Goal: Task Accomplishment & Management: Manage account settings

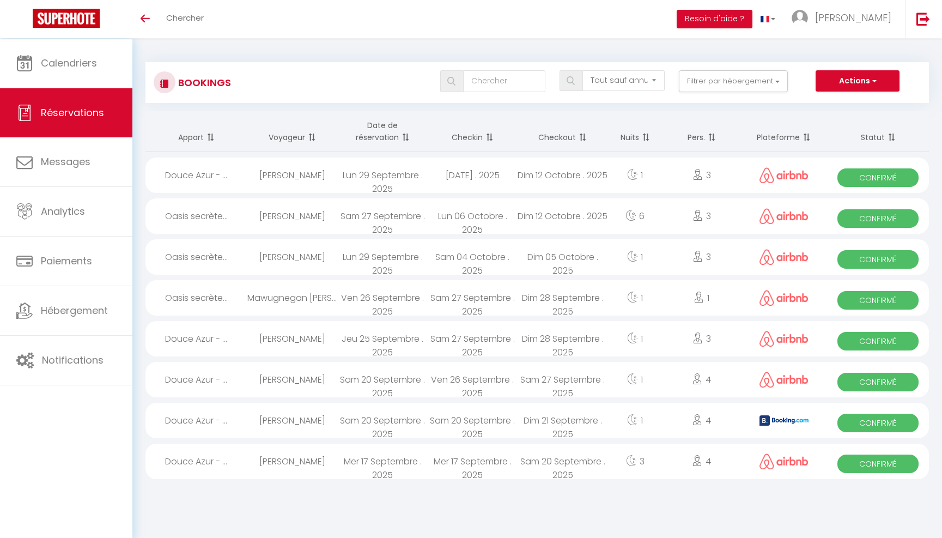
select select "not_cancelled"
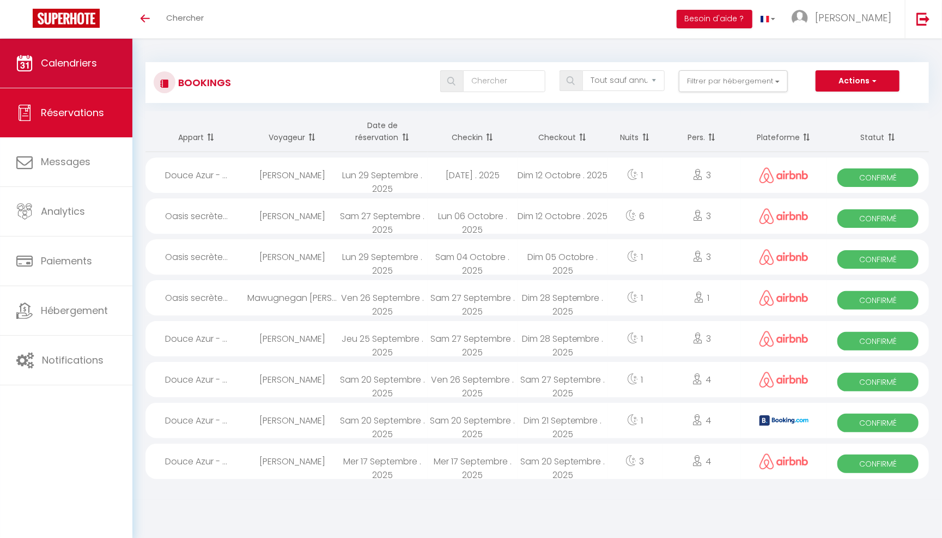
click at [79, 62] on span "Calendriers" at bounding box center [69, 63] width 56 height 14
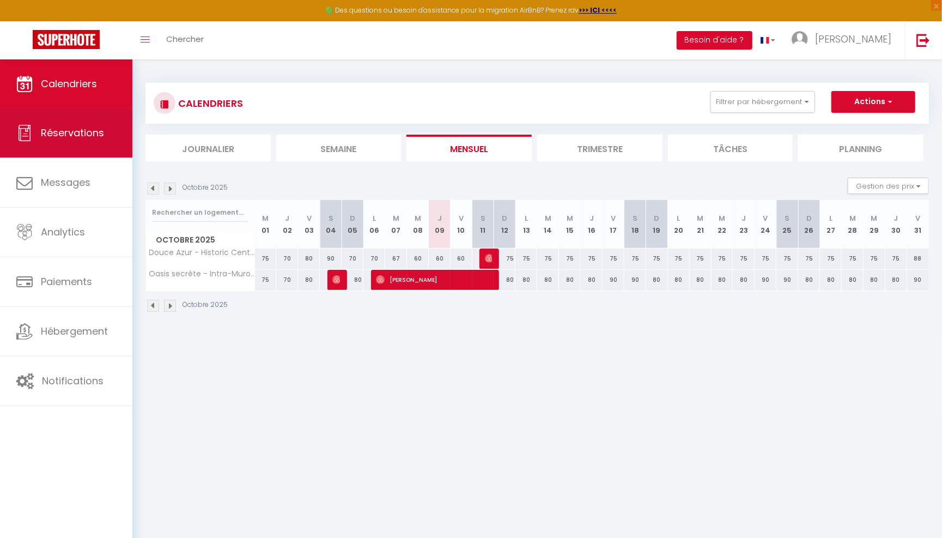
click at [107, 128] on link "Réservations" at bounding box center [66, 132] width 132 height 49
select select "not_cancelled"
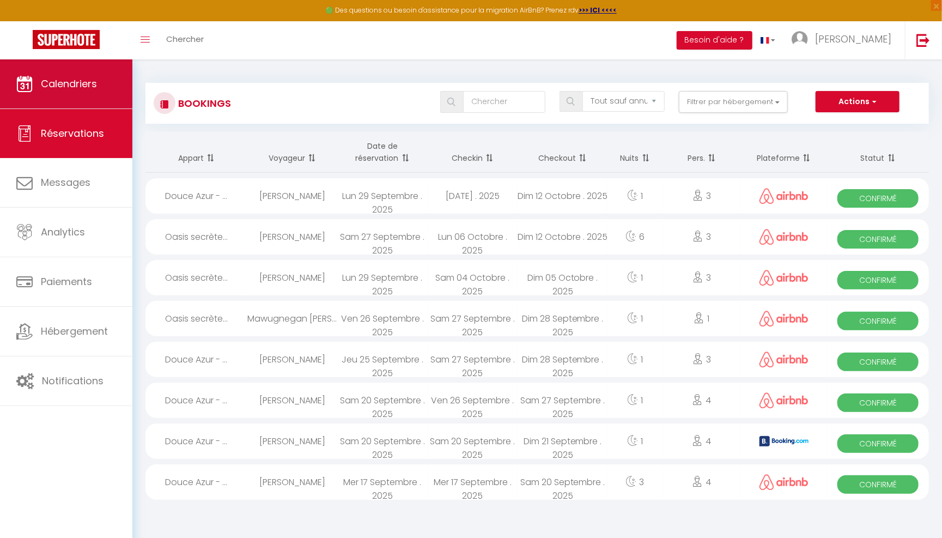
click at [94, 96] on link "Calendriers" at bounding box center [66, 83] width 132 height 49
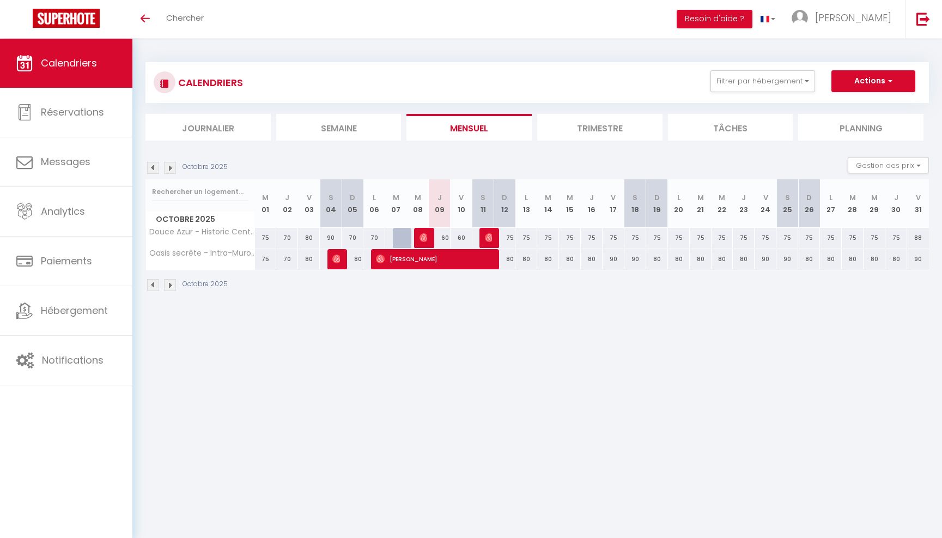
select select
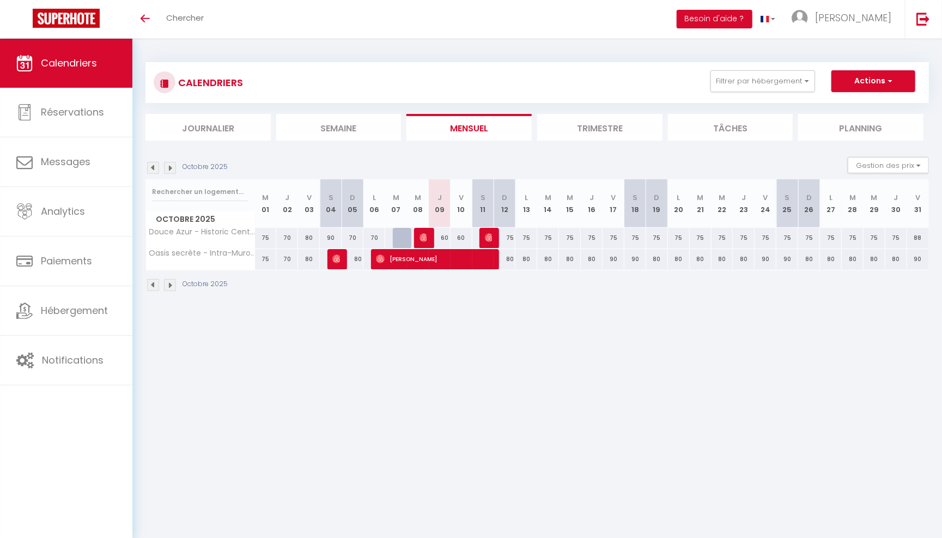
click at [427, 237] on div at bounding box center [425, 238] width 22 height 21
click at [428, 234] on div "60" at bounding box center [439, 238] width 22 height 20
select select
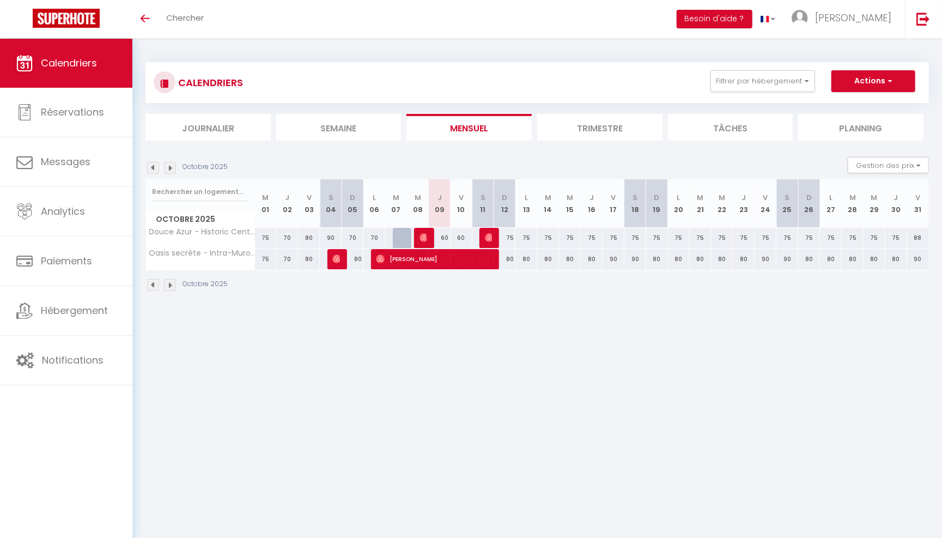
select select
type input "60"
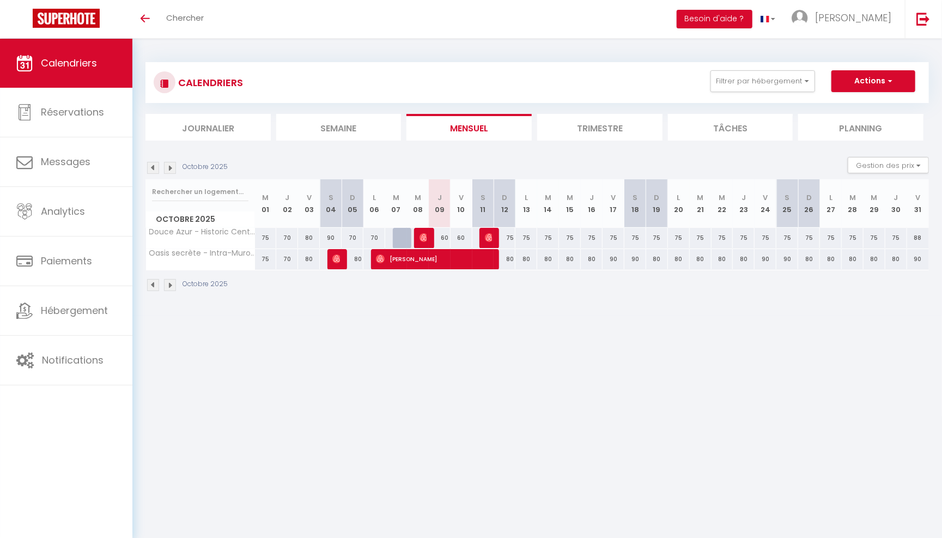
type input "Jeu 09 Octobre 2025"
type input "Ven 10 Octobre 2025"
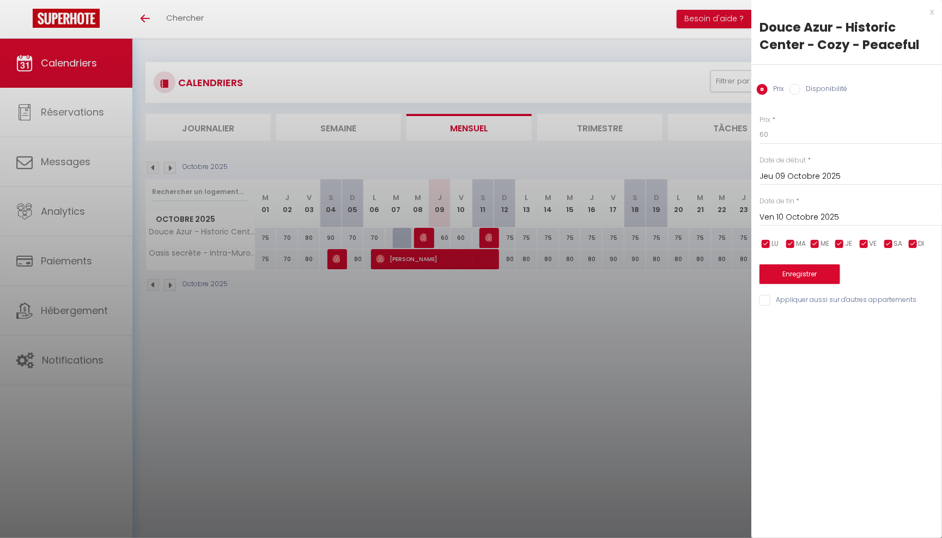
click at [517, 337] on div at bounding box center [471, 269] width 942 height 538
select select
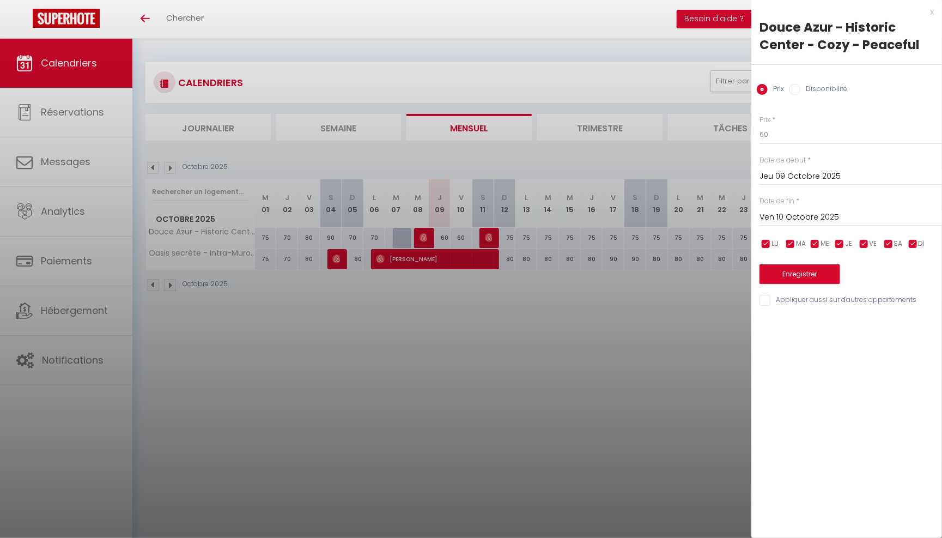
select select
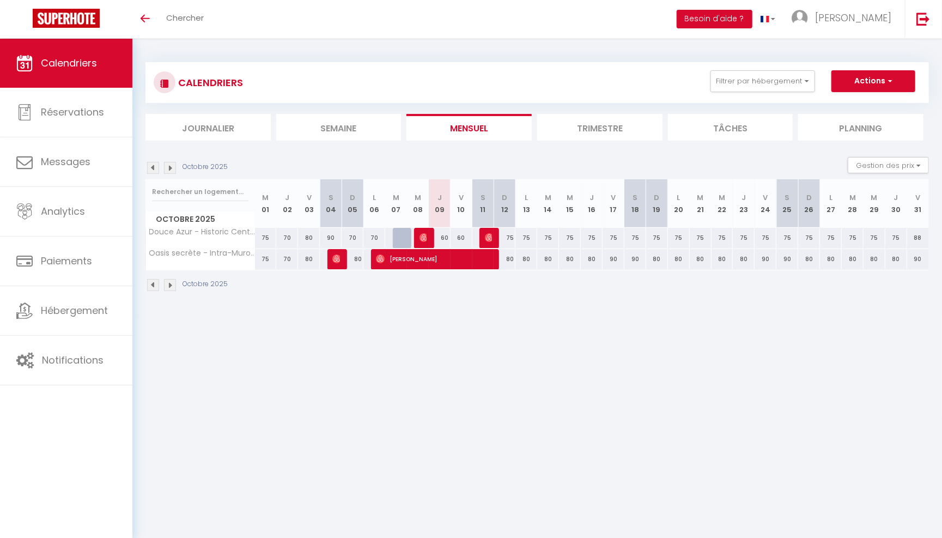
click at [425, 237] on img at bounding box center [424, 237] width 9 height 9
select select "OK"
select select "0"
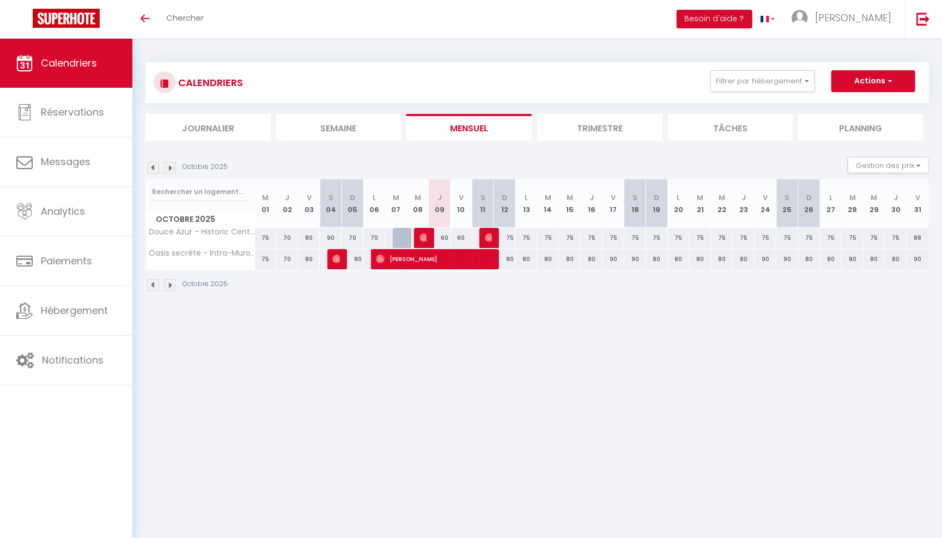
select select "1"
select select
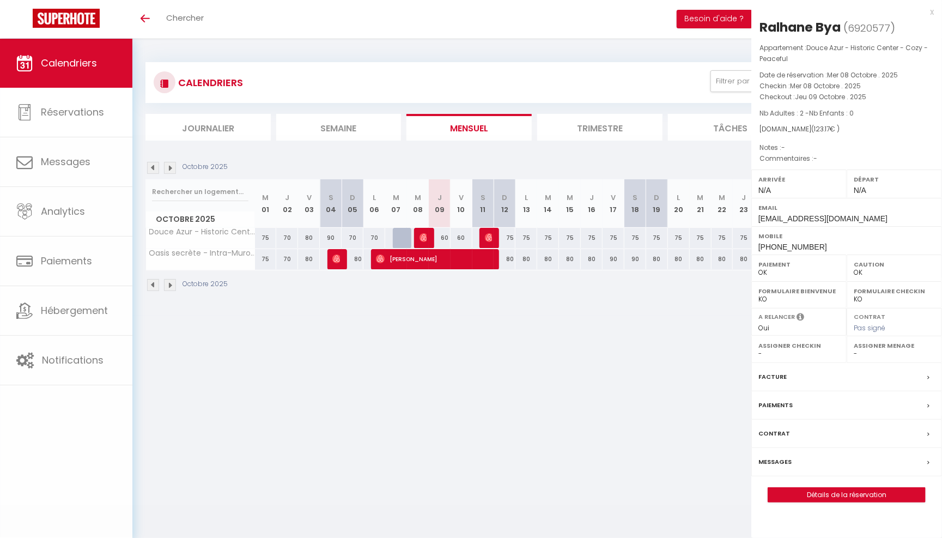
select select "16800"
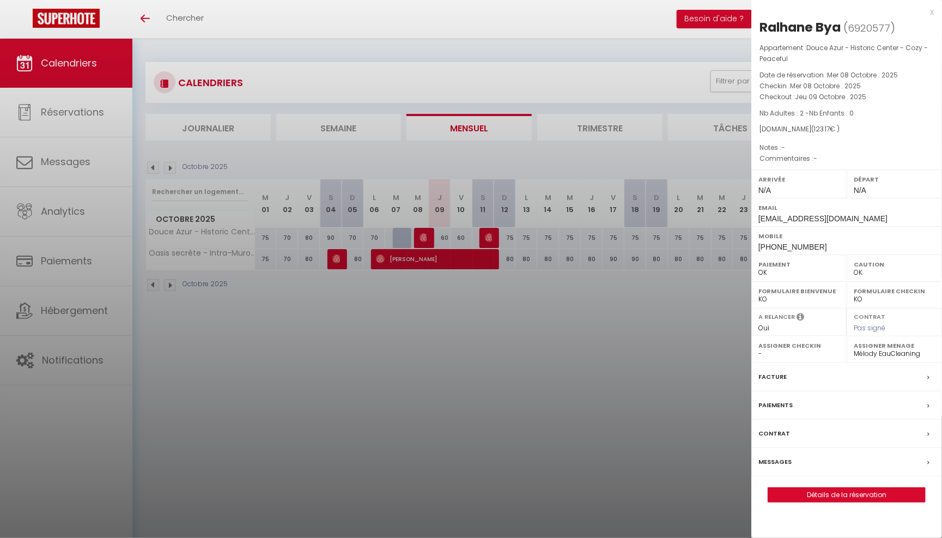
drag, startPoint x: 858, startPoint y: 111, endPoint x: 764, endPoint y: 111, distance: 93.7
click at [764, 111] on p "Nb Adultes : 2 - Nb Enfants : 0" at bounding box center [847, 113] width 174 height 11
drag, startPoint x: 832, startPoint y: 128, endPoint x: 765, endPoint y: 32, distance: 117.0
click at [765, 32] on div "Ralhane Bya ( 6920577 ) Appartement : Douce Azur - Historic Center - Cozy - Pea…" at bounding box center [847, 261] width 191 height 484
click at [855, 106] on div "Appartement : Douce Azur - Historic Center - Cozy - Peaceful Date de réservatio…" at bounding box center [847, 104] width 191 height 122
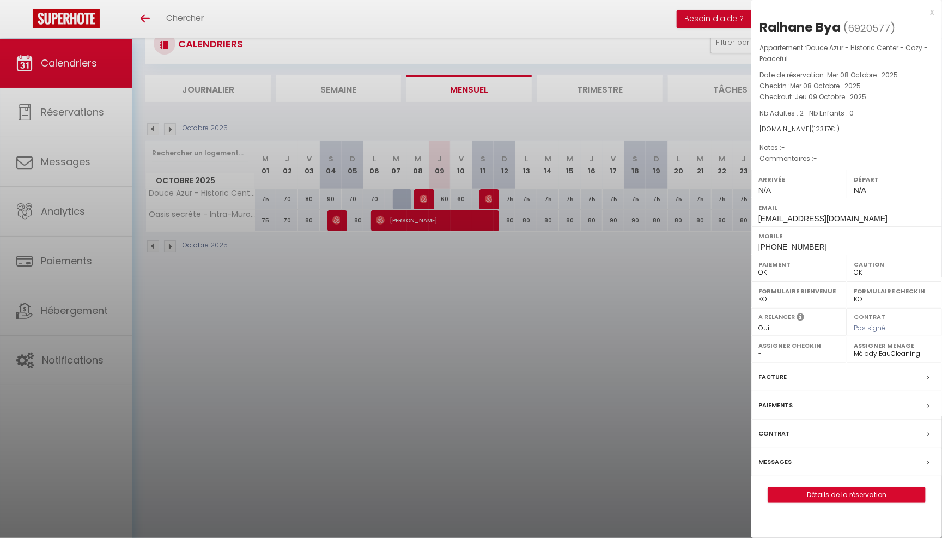
scroll to position [38, 0]
drag, startPoint x: 813, startPoint y: 246, endPoint x: 764, endPoint y: 244, distance: 49.1
click at [764, 244] on div "Mobile +33610137689" at bounding box center [847, 240] width 191 height 28
click at [871, 235] on label "Mobile" at bounding box center [847, 236] width 177 height 11
click at [786, 373] on div "Facture" at bounding box center [847, 377] width 191 height 28
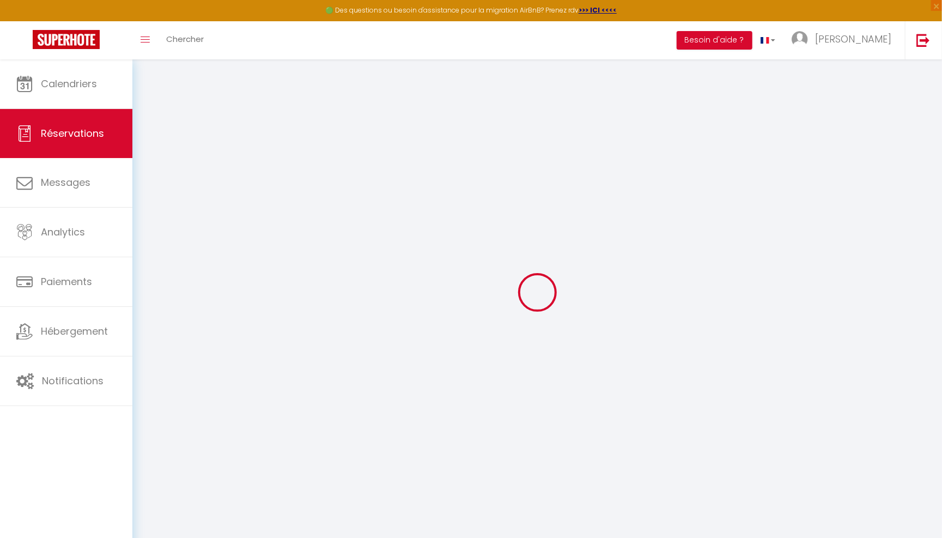
select select "other"
select select "cleaning"
select select "taxes"
select select
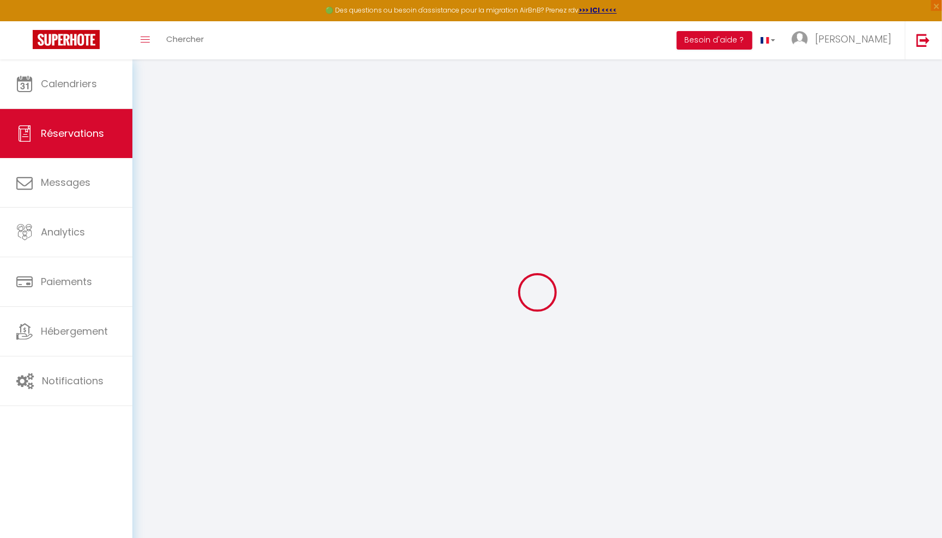
select select
checkbox input "false"
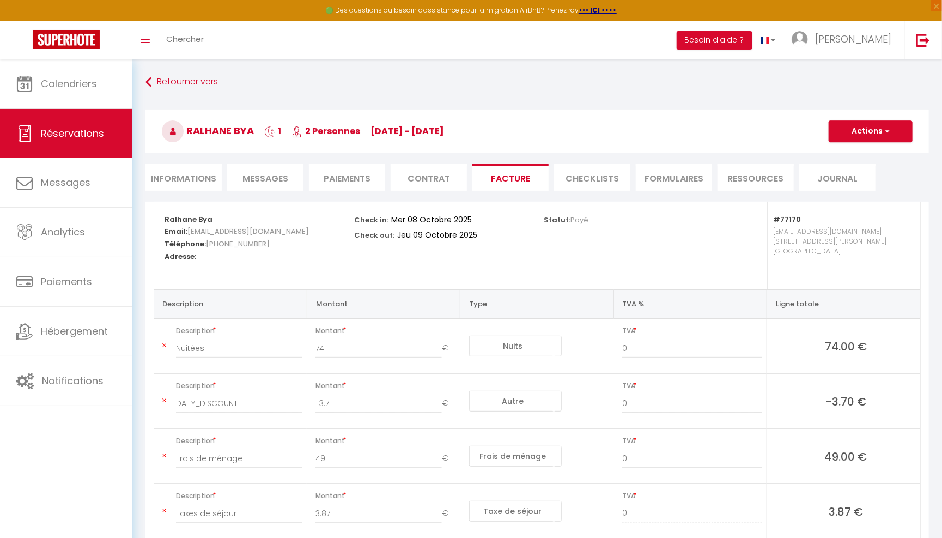
click at [197, 173] on li "Informations" at bounding box center [184, 177] width 76 height 27
select select
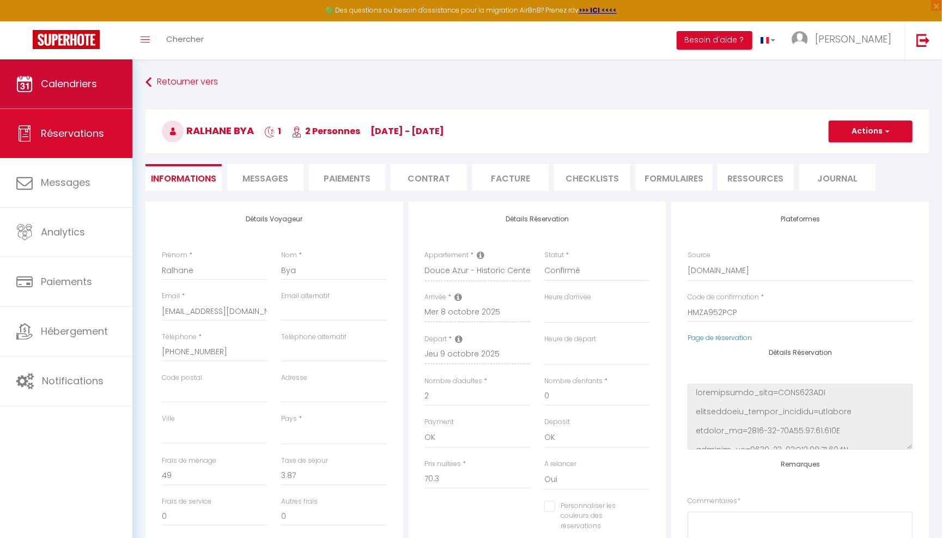
click at [84, 97] on link "Calendriers" at bounding box center [66, 83] width 132 height 49
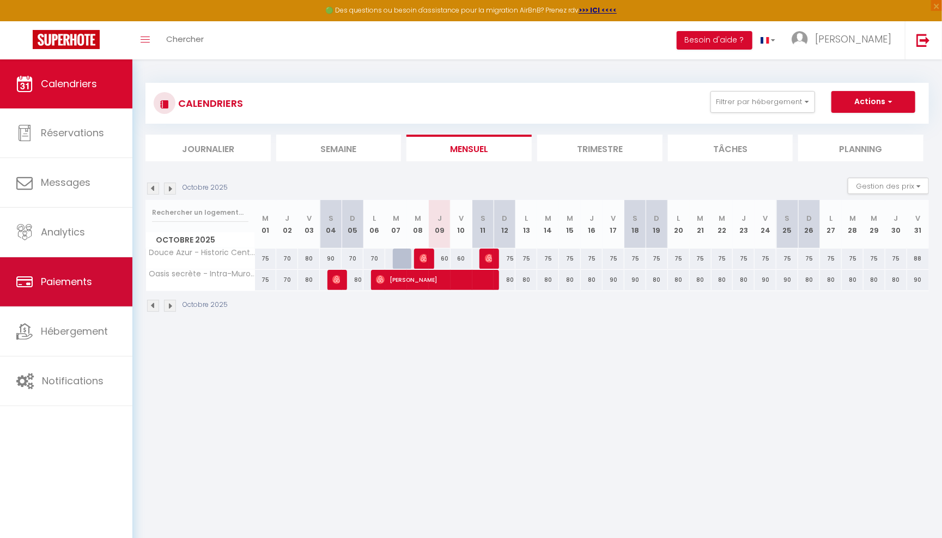
click at [102, 258] on link "Paiements" at bounding box center [66, 281] width 132 height 49
select select "2"
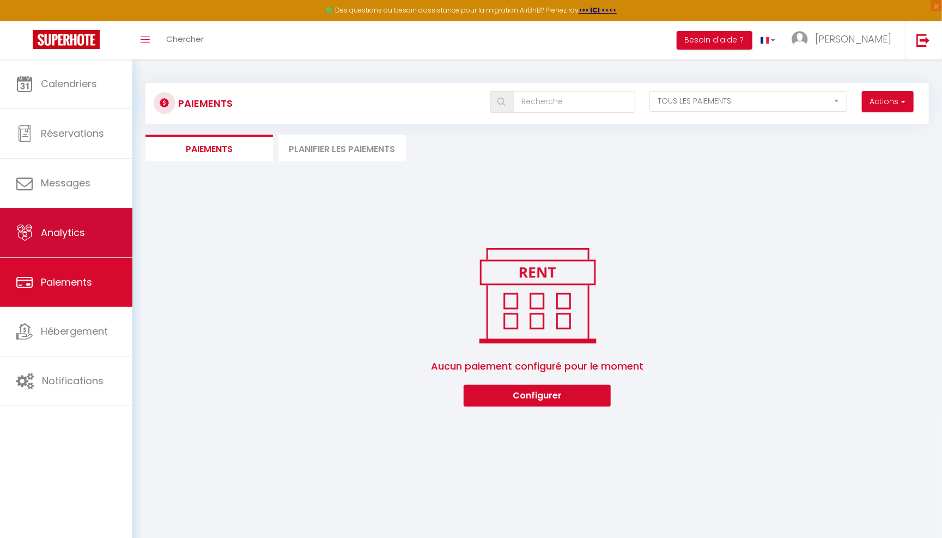
click at [100, 245] on link "Analytics" at bounding box center [66, 232] width 132 height 49
select select "2025"
select select "10"
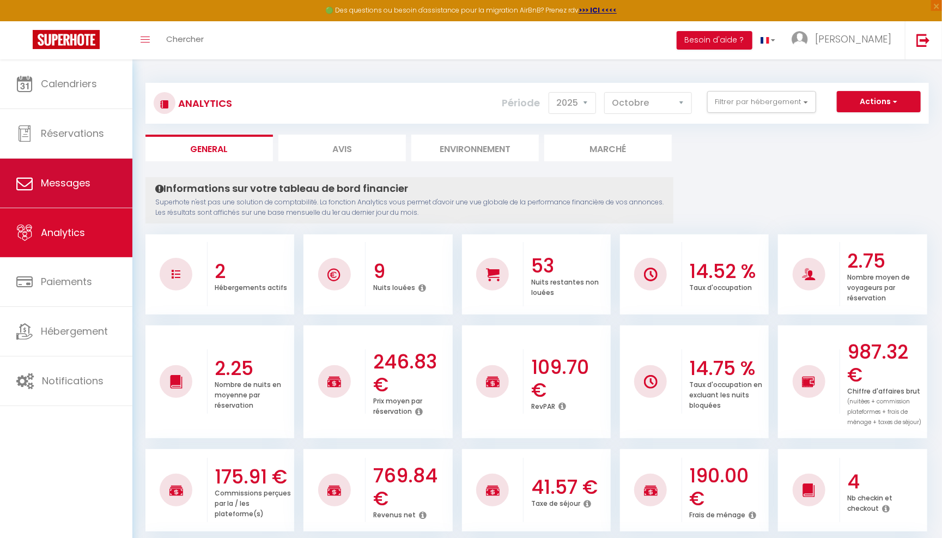
click at [29, 177] on icon at bounding box center [24, 183] width 16 height 16
select select "message"
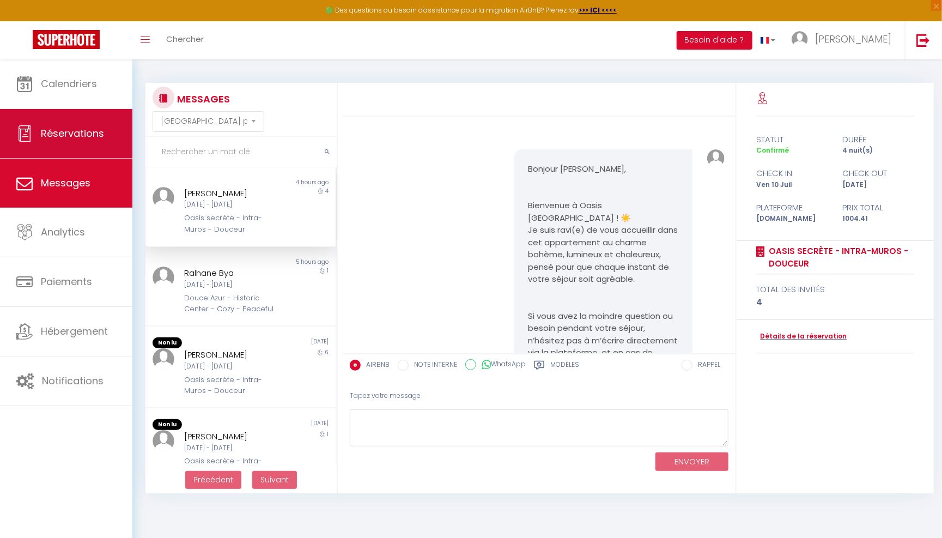
scroll to position [492, 0]
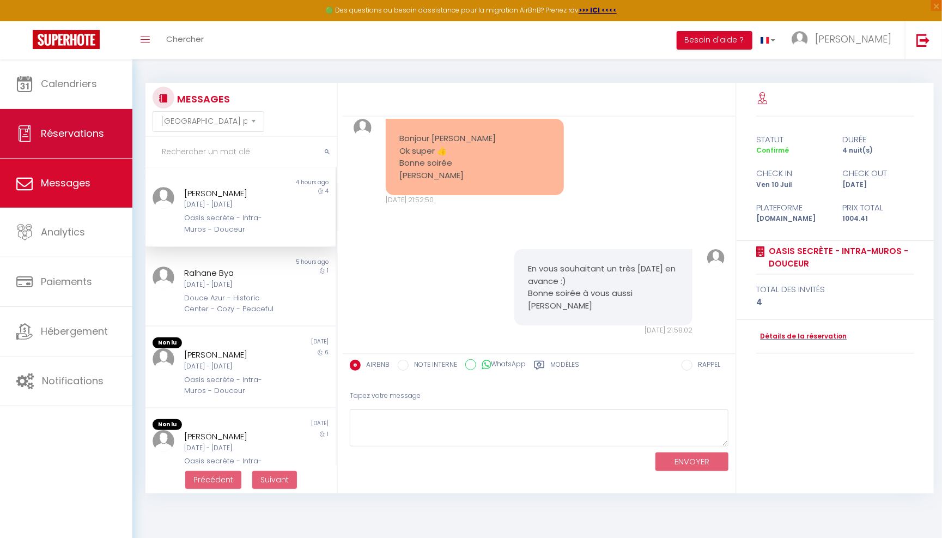
click at [69, 138] on span "Réservations" at bounding box center [72, 133] width 63 height 14
select select "not_cancelled"
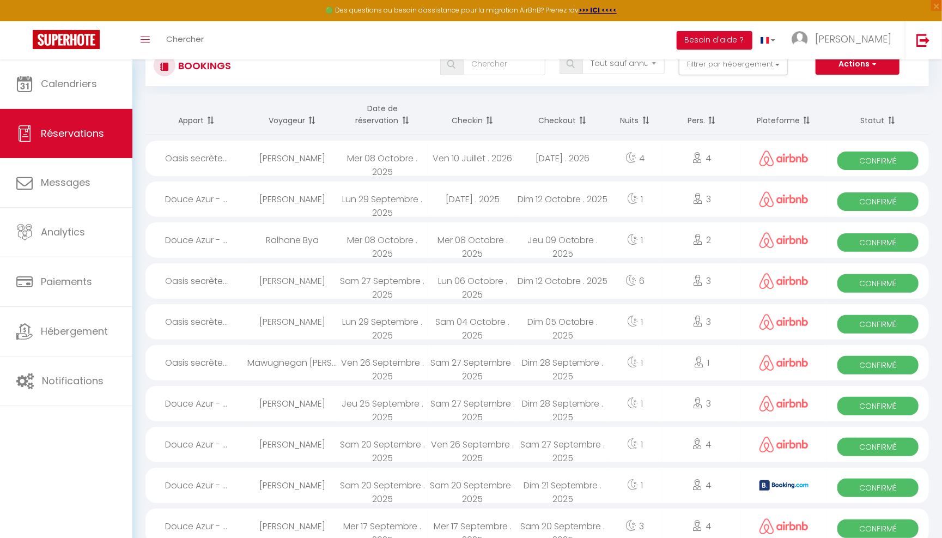
scroll to position [50, 0]
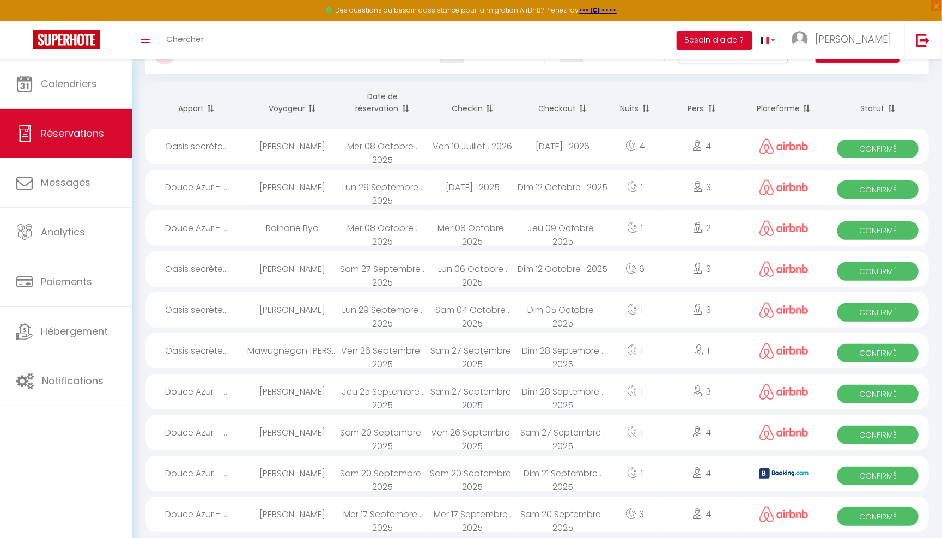
click at [524, 153] on div "Mar 14 Juillet . 2026" at bounding box center [563, 146] width 90 height 35
select select "OK"
select select "0"
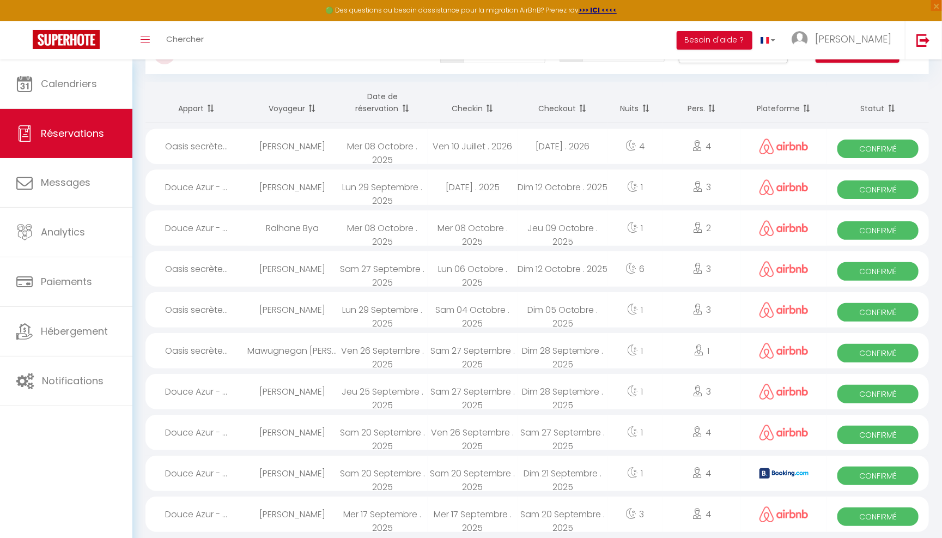
select select "1"
select select
select select "16800"
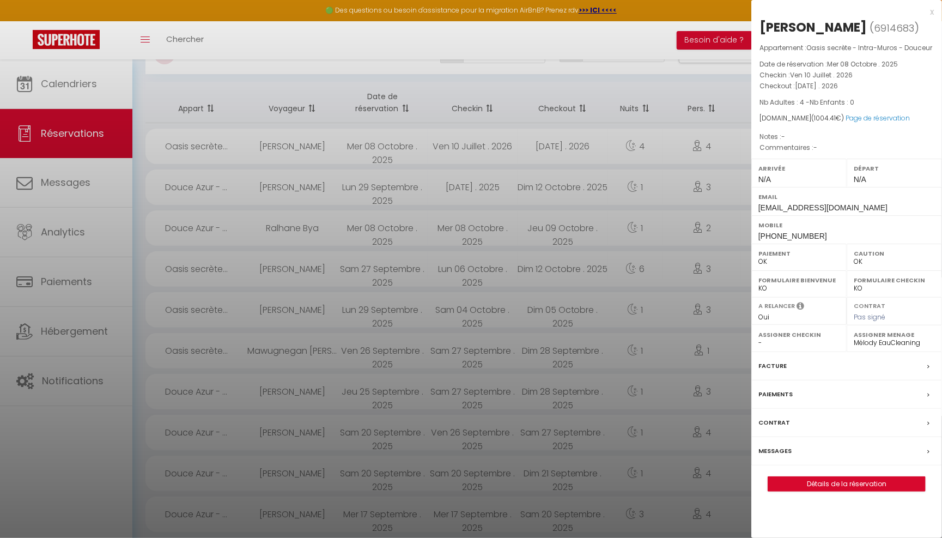
click at [774, 361] on label "Facture" at bounding box center [773, 365] width 28 height 11
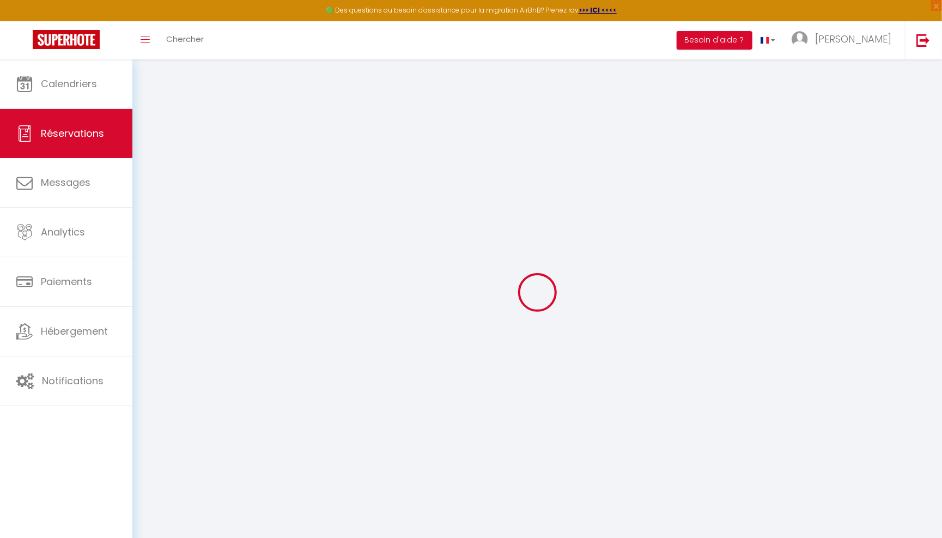
select select "other"
select select "cleaning"
select select "taxes"
select select
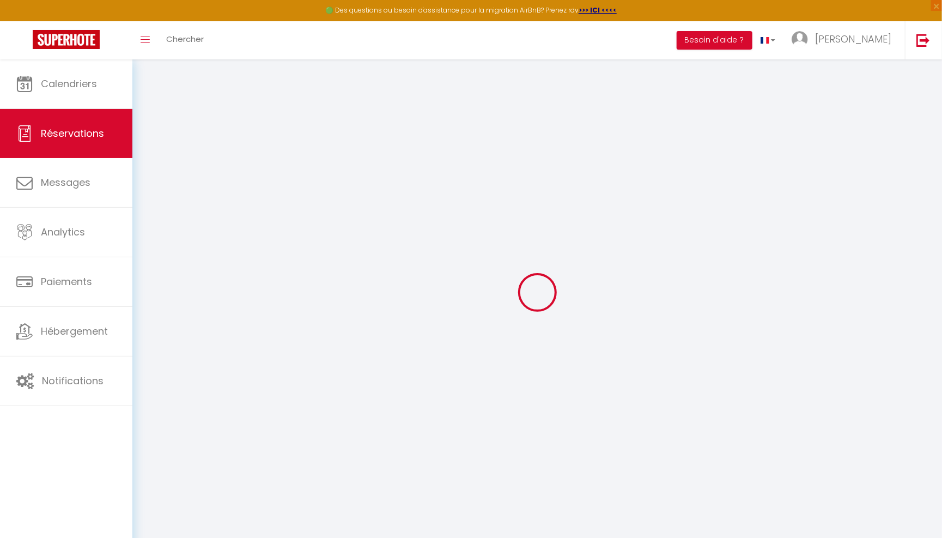
select select
checkbox input "false"
select select
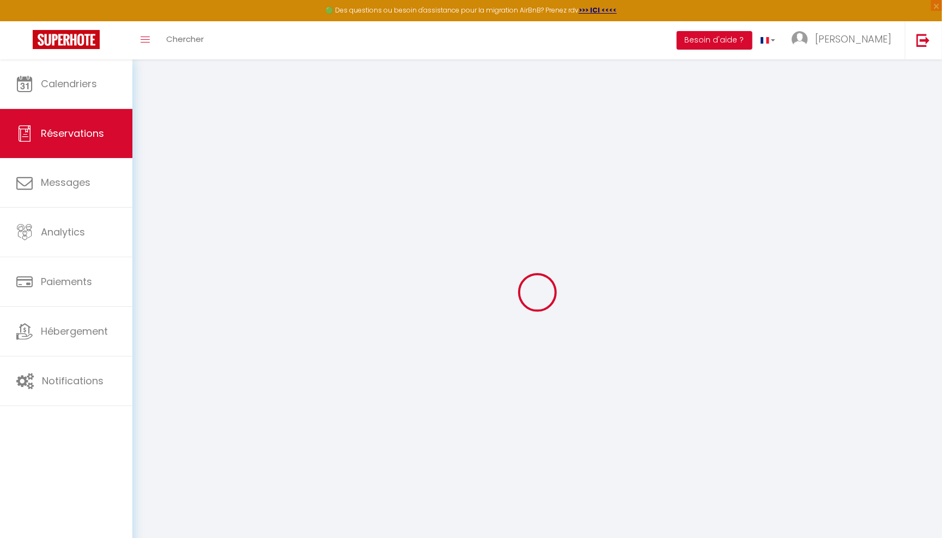
checkbox input "false"
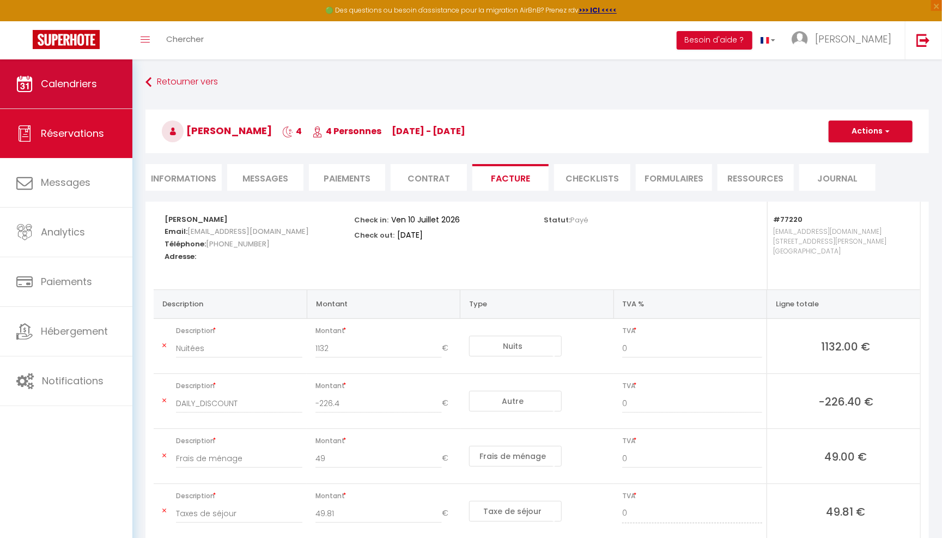
click at [86, 92] on link "Calendriers" at bounding box center [66, 83] width 132 height 49
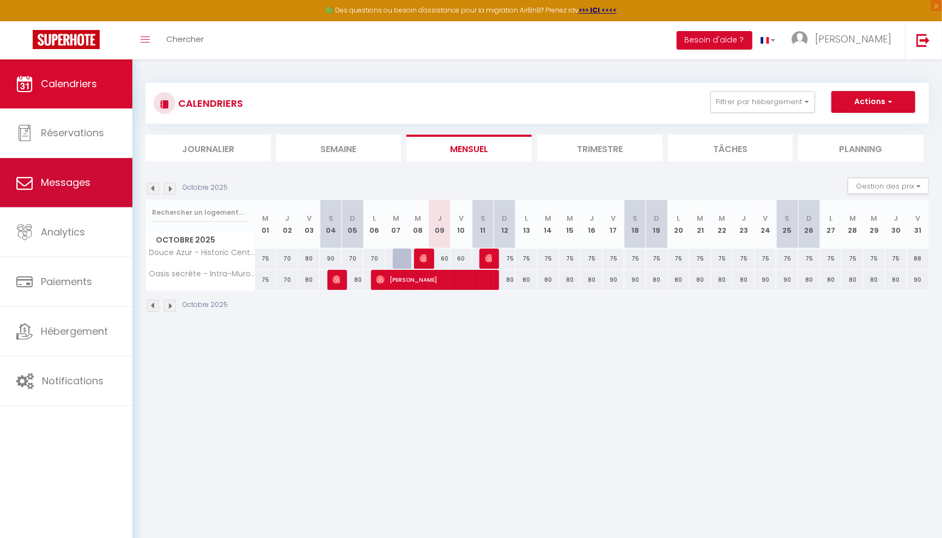
click at [95, 196] on link "Messages" at bounding box center [66, 182] width 132 height 49
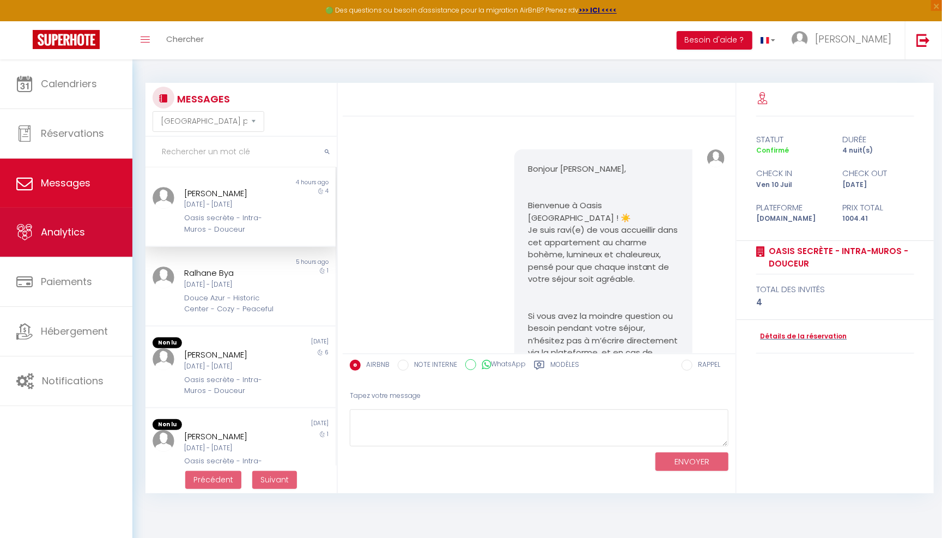
scroll to position [492, 0]
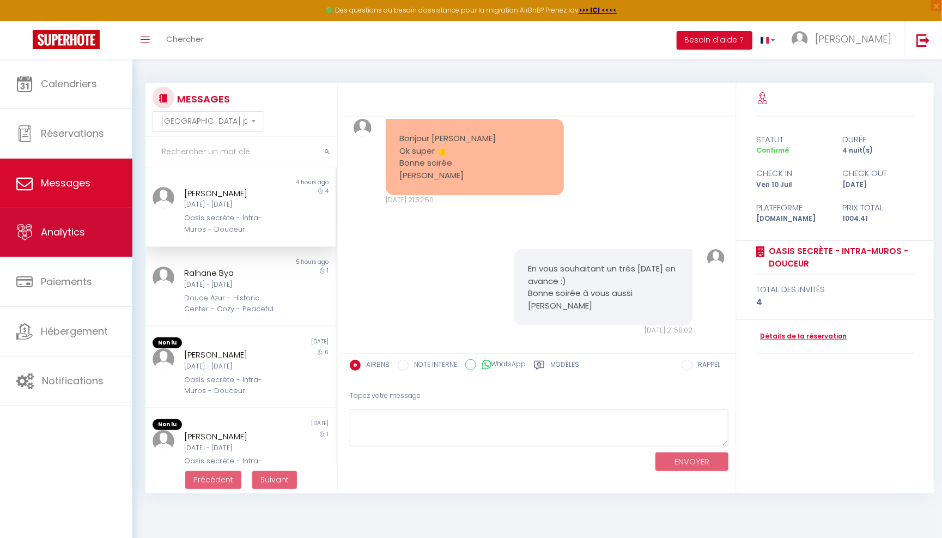
click at [100, 248] on link "Analytics" at bounding box center [66, 232] width 132 height 49
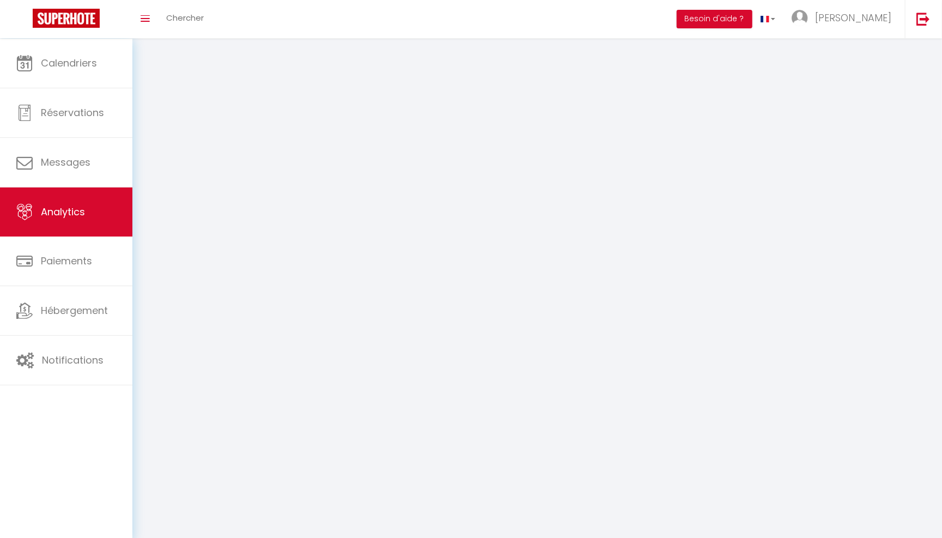
select select "2025"
select select "10"
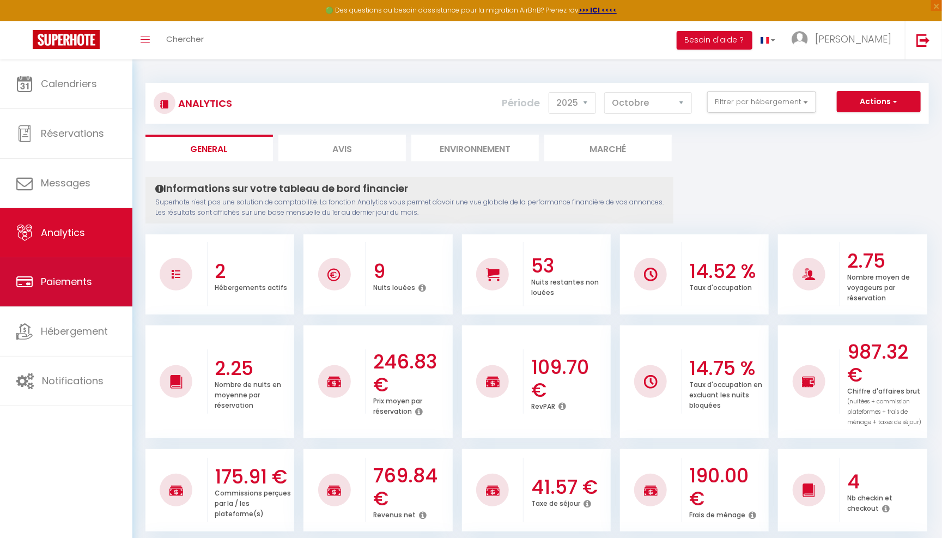
click at [104, 278] on link "Paiements" at bounding box center [66, 281] width 132 height 49
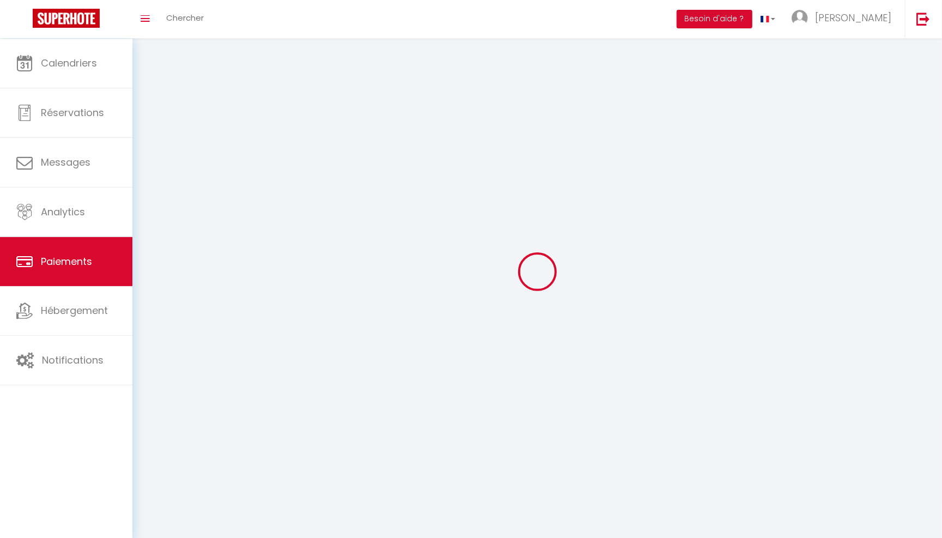
select select "2"
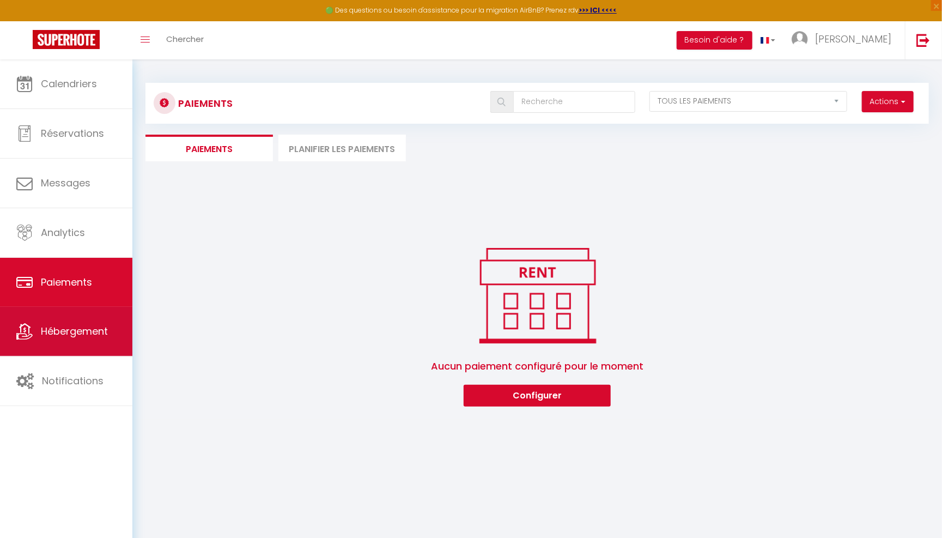
click at [112, 340] on link "Hébergement" at bounding box center [66, 331] width 132 height 49
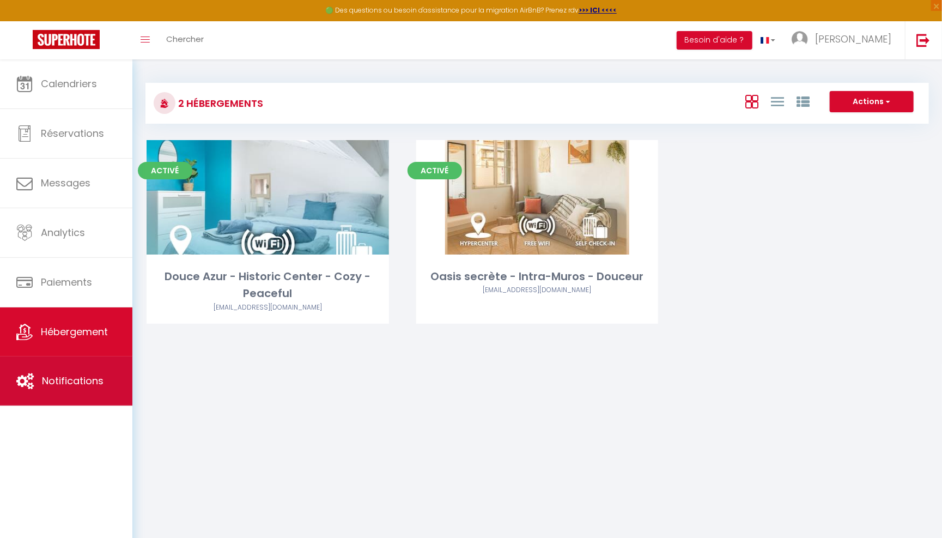
click at [104, 368] on link "Notifications" at bounding box center [66, 380] width 132 height 49
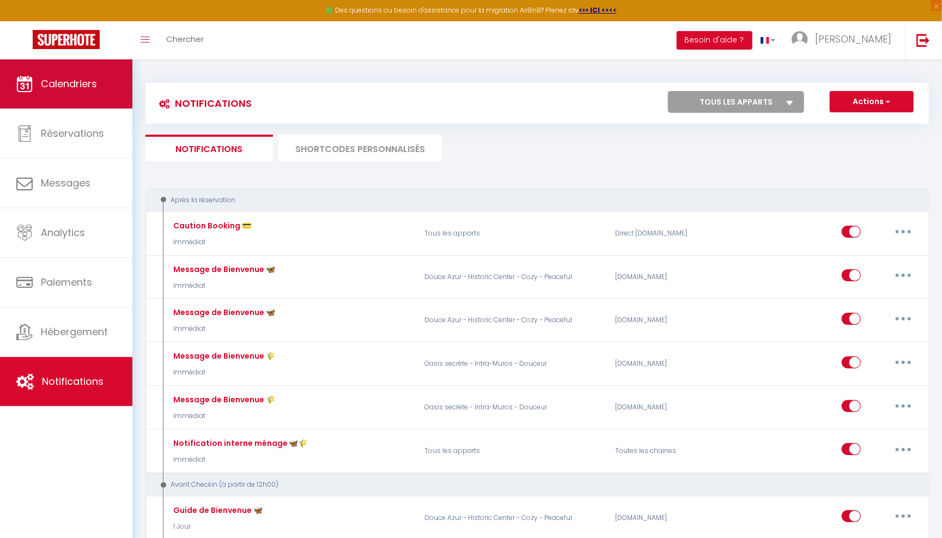
click at [103, 94] on link "Calendriers" at bounding box center [66, 83] width 132 height 49
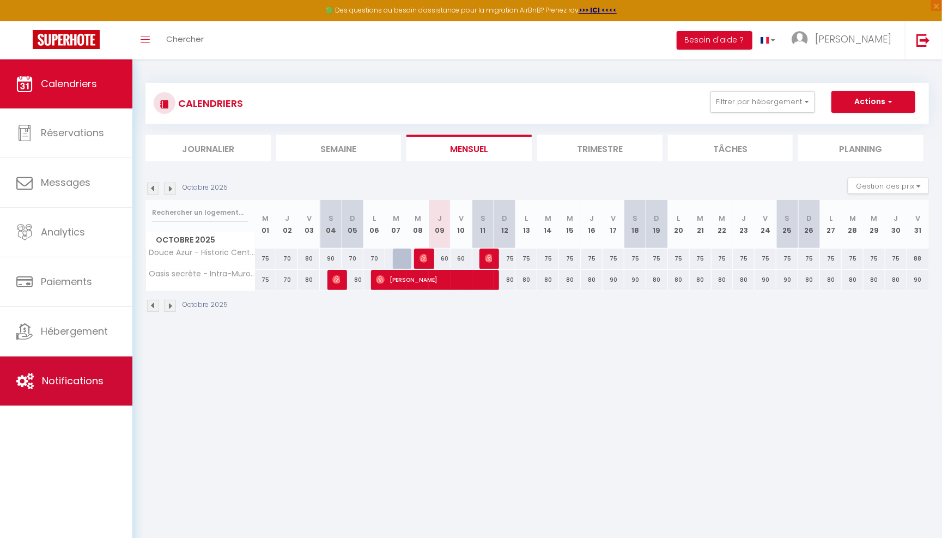
click at [65, 378] on span "Notifications" at bounding box center [73, 381] width 62 height 14
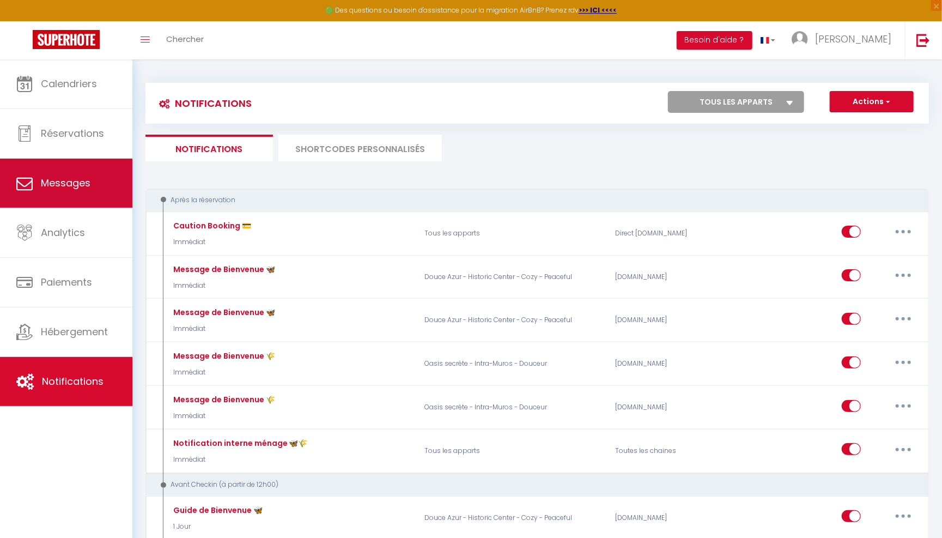
click at [78, 162] on link "Messages" at bounding box center [66, 183] width 132 height 49
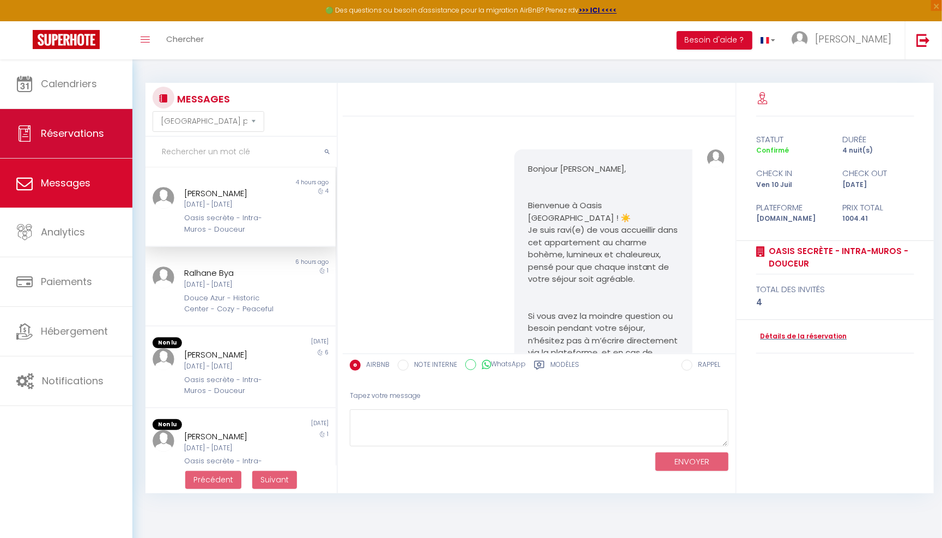
click at [82, 131] on span "Réservations" at bounding box center [72, 133] width 63 height 14
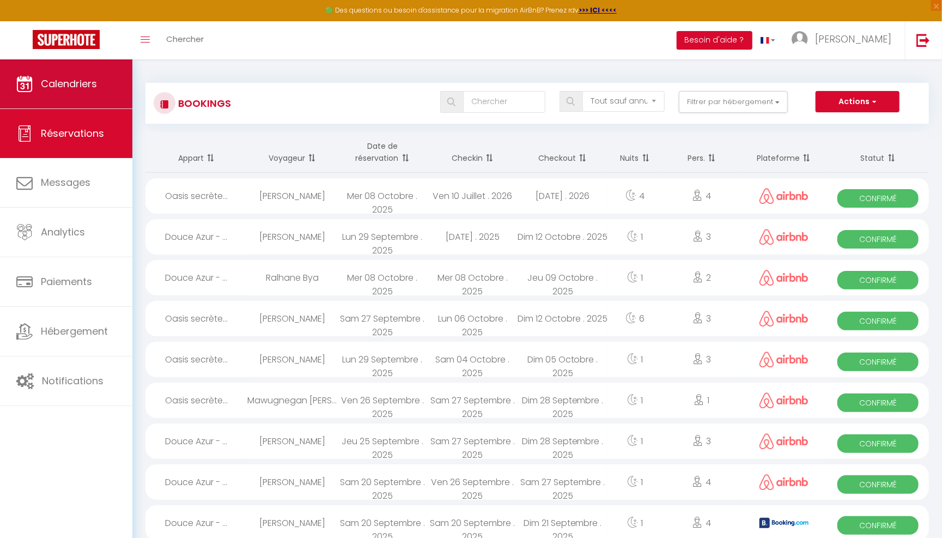
click at [108, 77] on link "Calendriers" at bounding box center [66, 83] width 132 height 49
select select
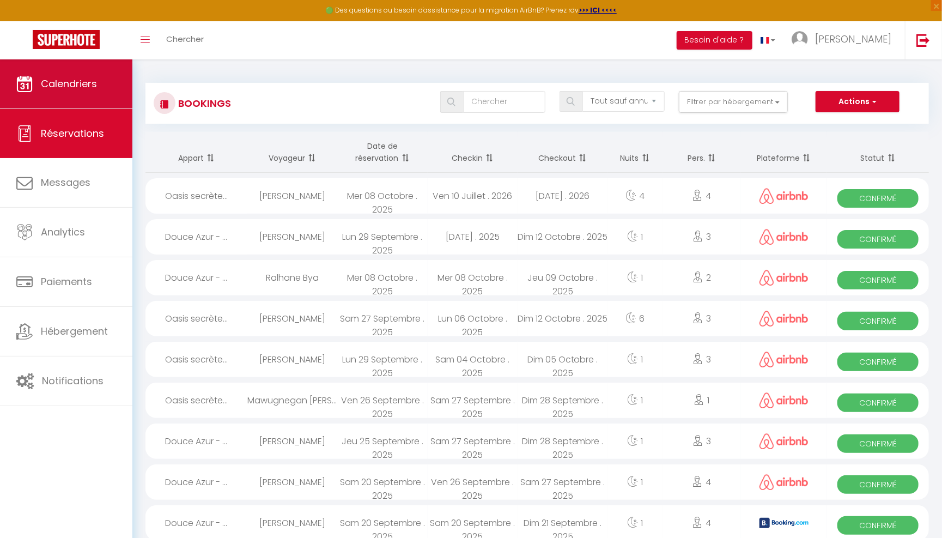
select select
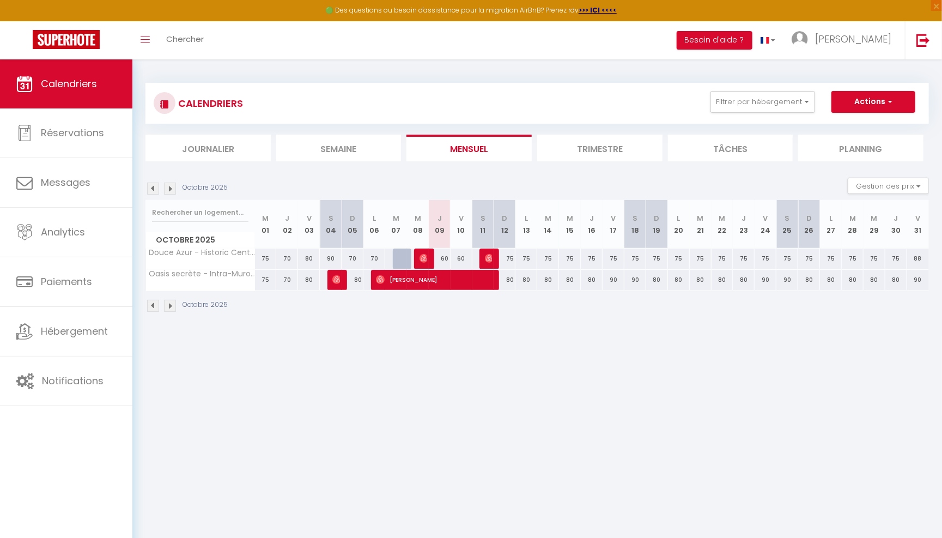
click at [425, 255] on img at bounding box center [424, 258] width 9 height 9
select select "OK"
select select "0"
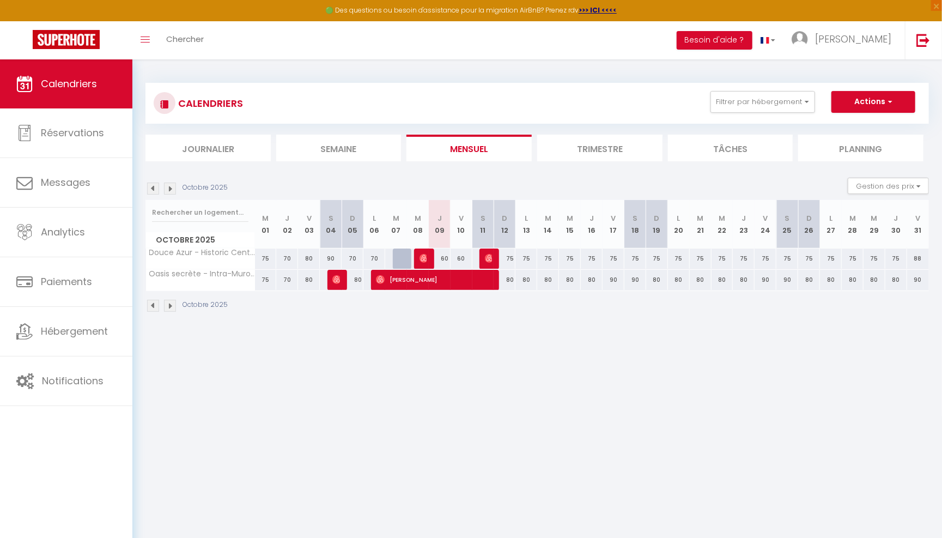
select select "1"
select select
select select "16800"
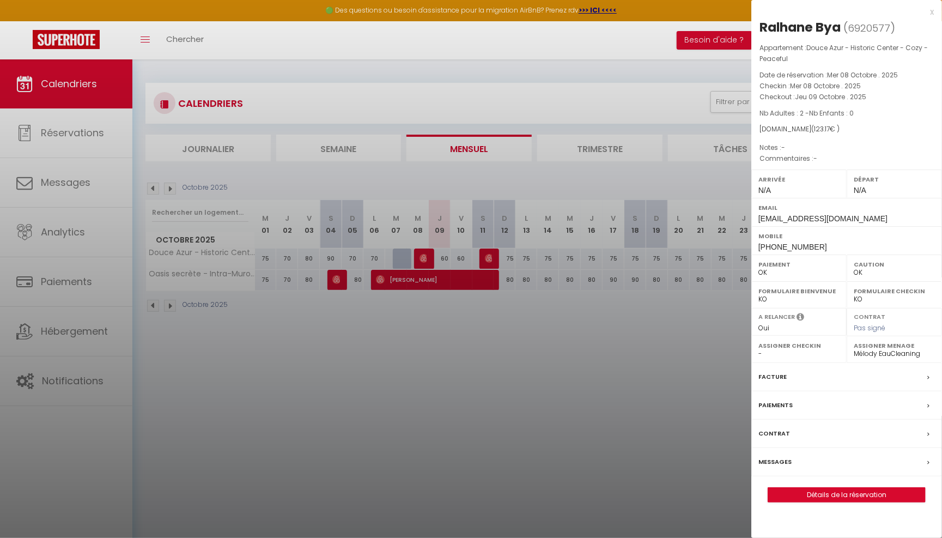
click at [773, 459] on label "Messages" at bounding box center [775, 461] width 33 height 11
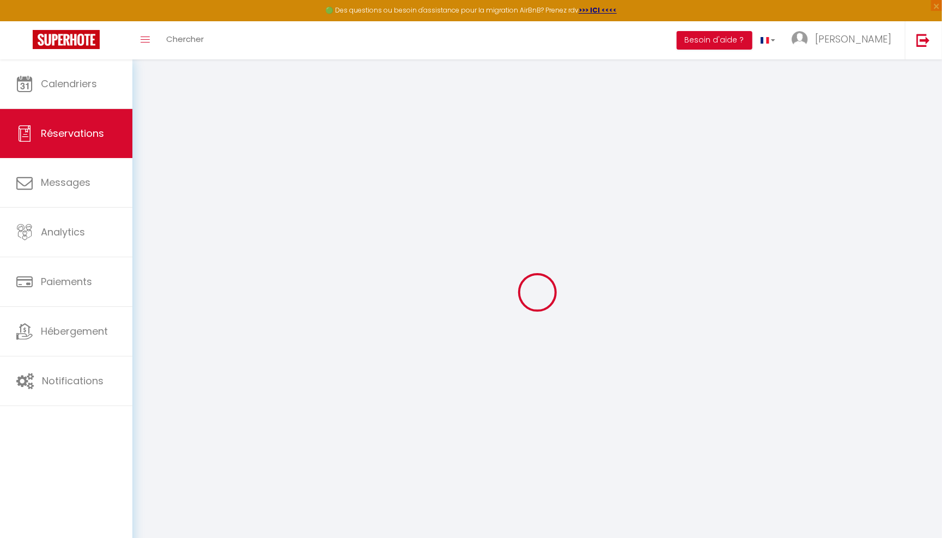
select select
checkbox input "false"
select select
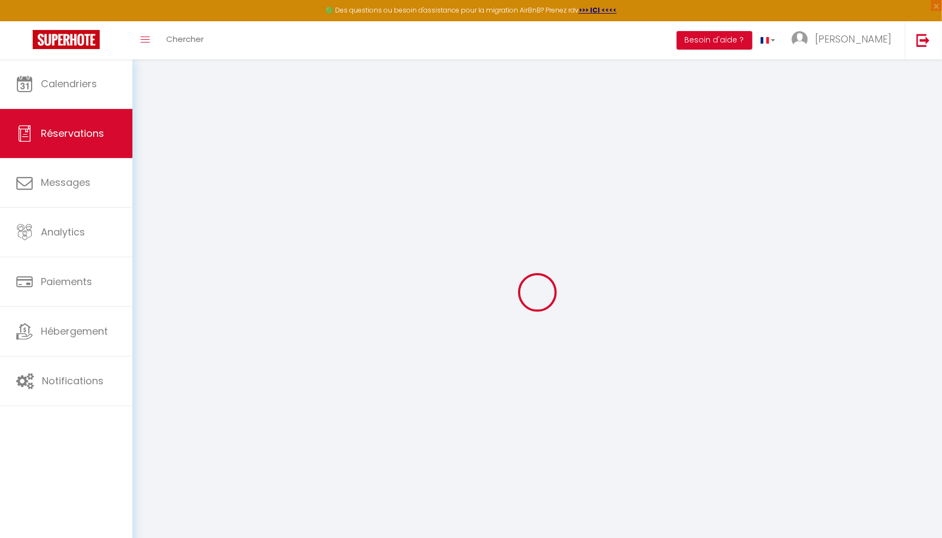
select select
checkbox input "false"
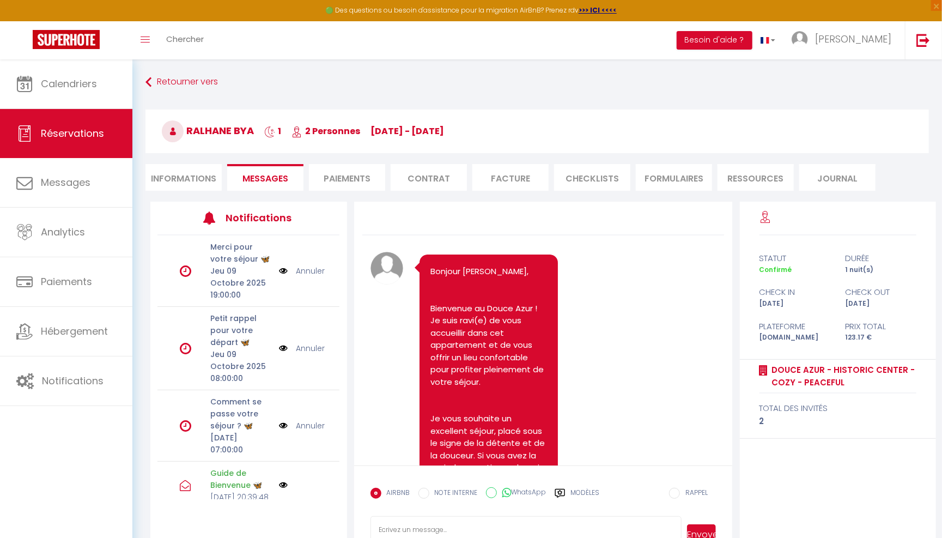
scroll to position [2383, 0]
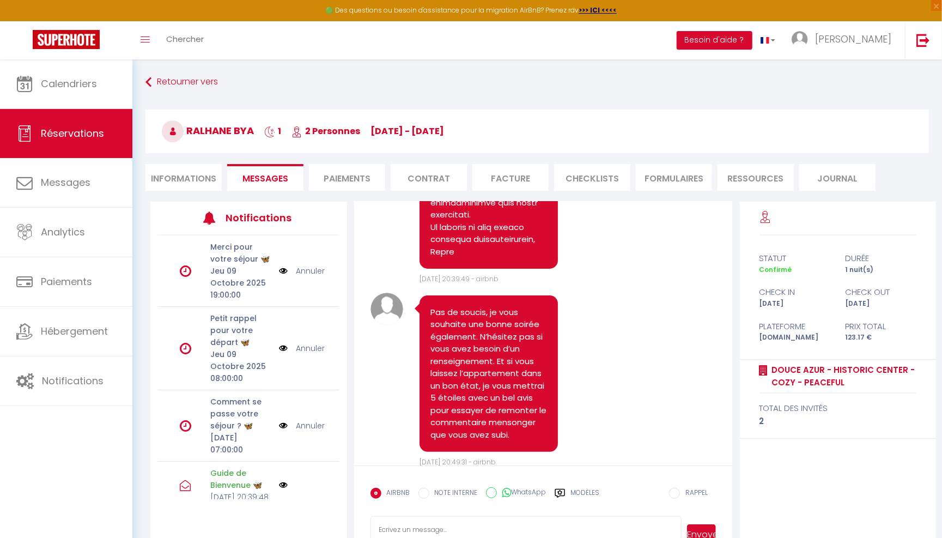
click at [311, 420] on link "Annuler" at bounding box center [310, 426] width 29 height 12
click at [81, 38] on img at bounding box center [66, 39] width 67 height 19
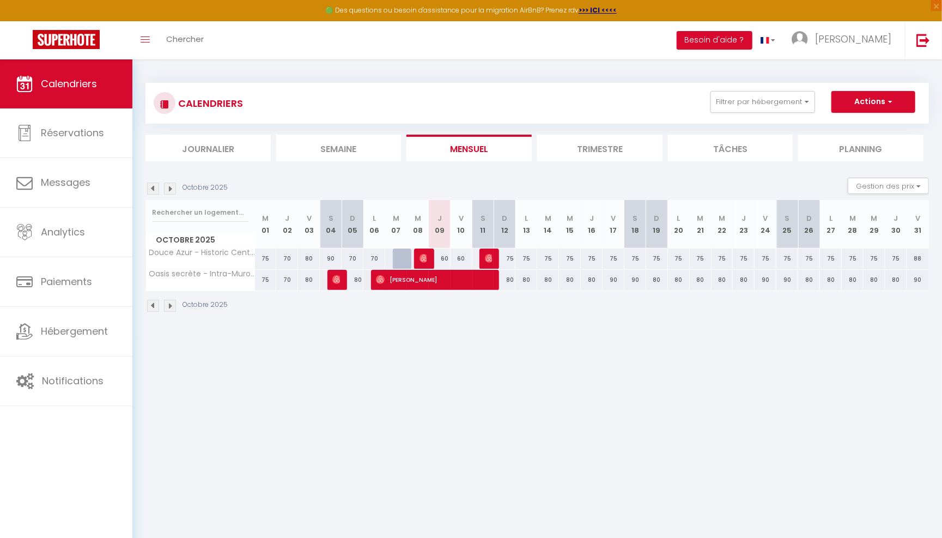
click at [507, 258] on div "75" at bounding box center [505, 259] width 22 height 20
type input "75"
type input "Dim 12 Octobre 2025"
type input "Lun 13 Octobre 2025"
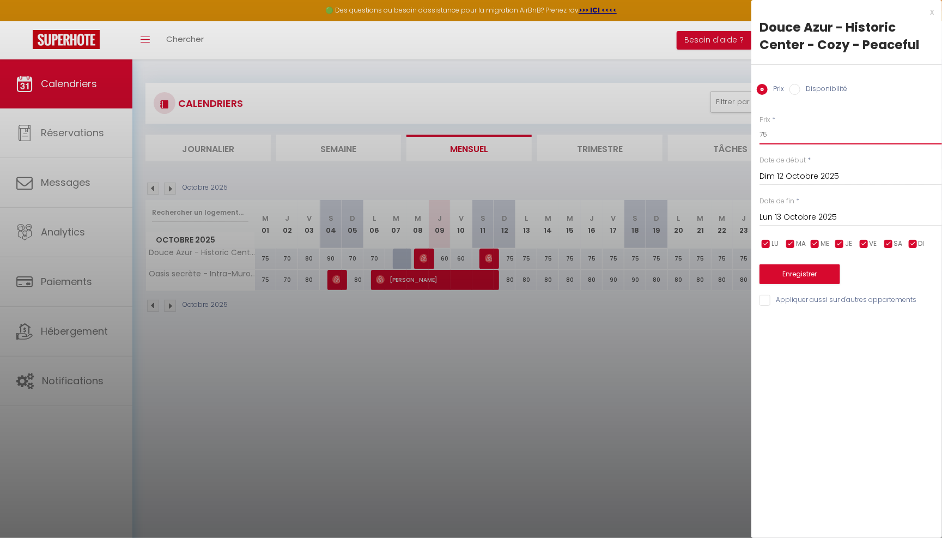
click at [775, 133] on input "75" at bounding box center [851, 135] width 183 height 20
type input "74"
click at [807, 214] on input "Lun 13 Octobre 2025" at bounding box center [851, 217] width 183 height 14
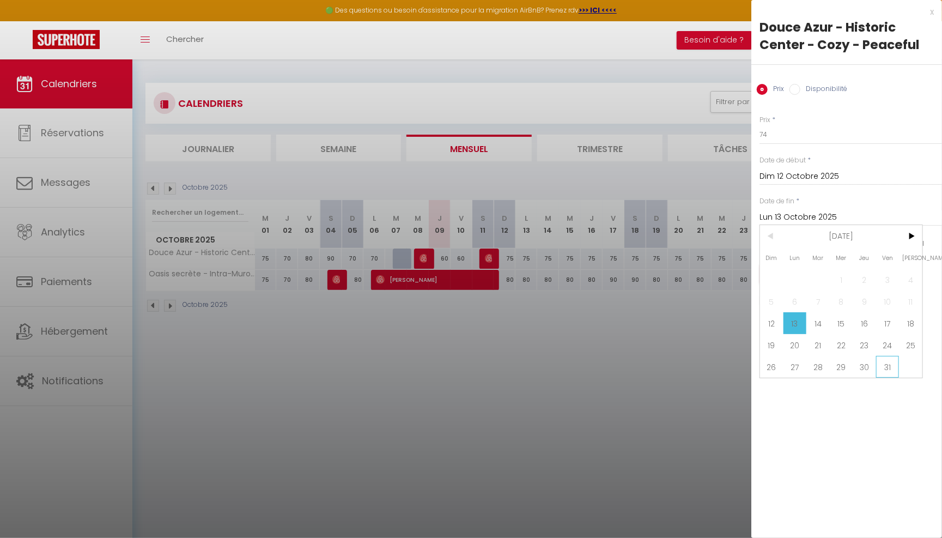
click at [885, 360] on span "31" at bounding box center [887, 367] width 23 height 22
type input "Ven 31 Octobre 2025"
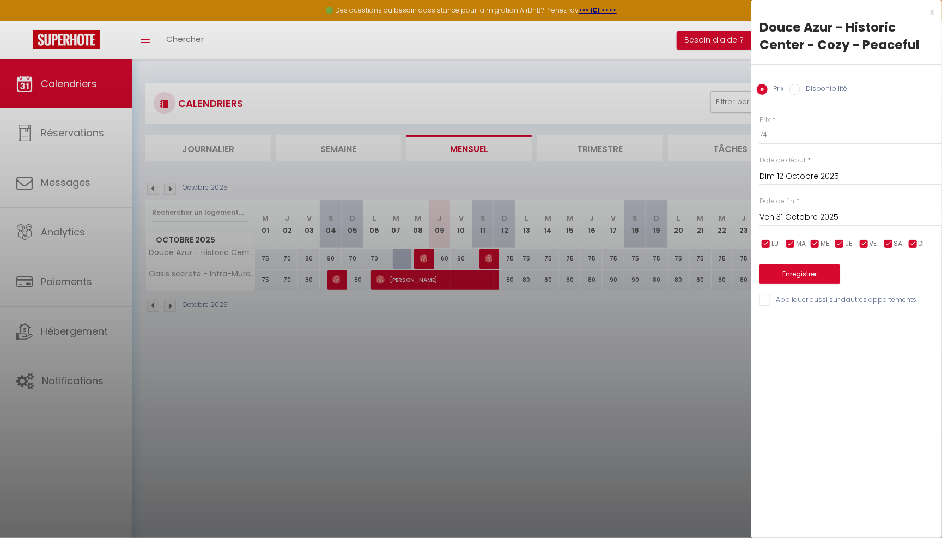
click at [833, 271] on button "Enregistrer" at bounding box center [800, 274] width 81 height 20
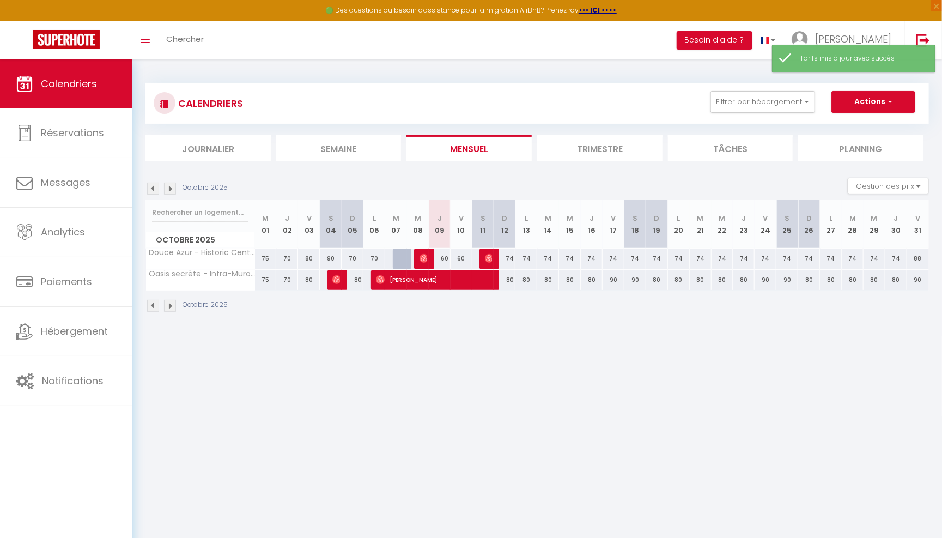
click at [635, 260] on div "74" at bounding box center [636, 259] width 22 height 20
type input "74"
type input "Sam 18 Octobre 2025"
type input "Dim 19 Octobre 2025"
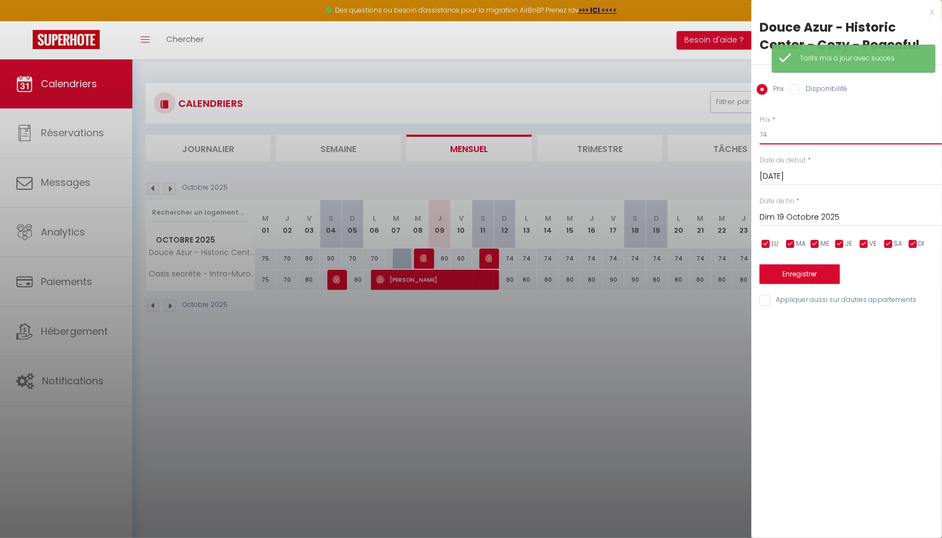
click at [771, 136] on input "74" at bounding box center [851, 135] width 183 height 20
type input "7"
type input "84"
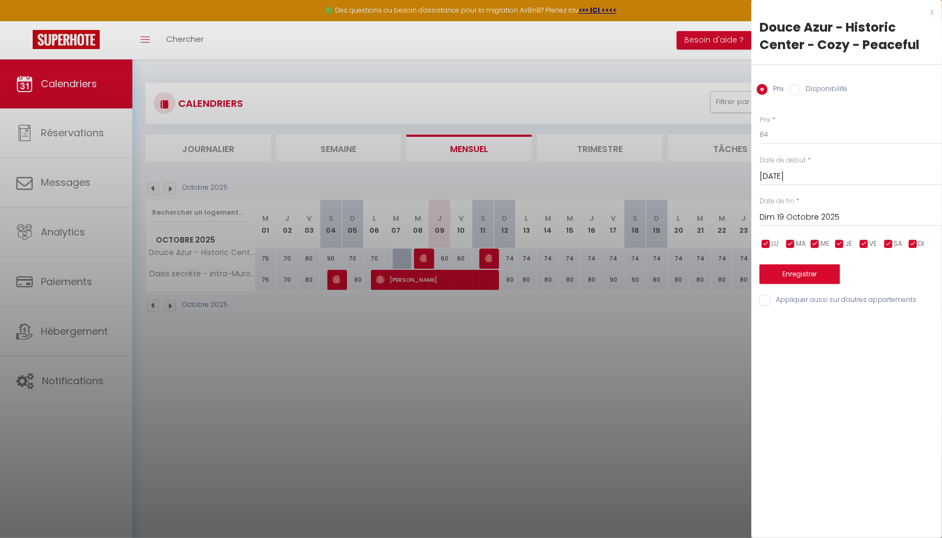
click at [791, 216] on input "Dim 19 Octobre 2025" at bounding box center [851, 217] width 183 height 14
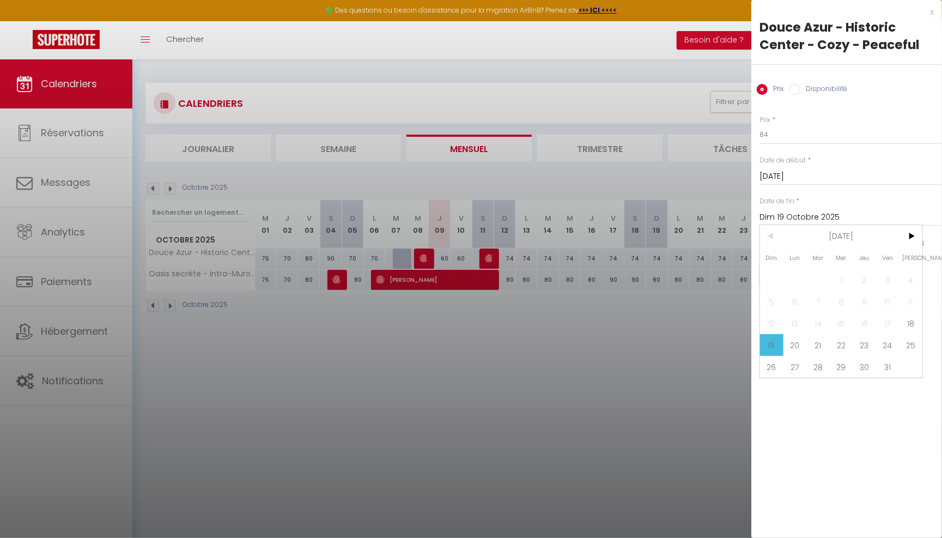
click at [861, 205] on div "Date de fin * Dim 19 Octobre 2025 < Oct 2025 > Dim Lun Mar Mer Jeu Ven Sam 1 2 …" at bounding box center [851, 211] width 183 height 30
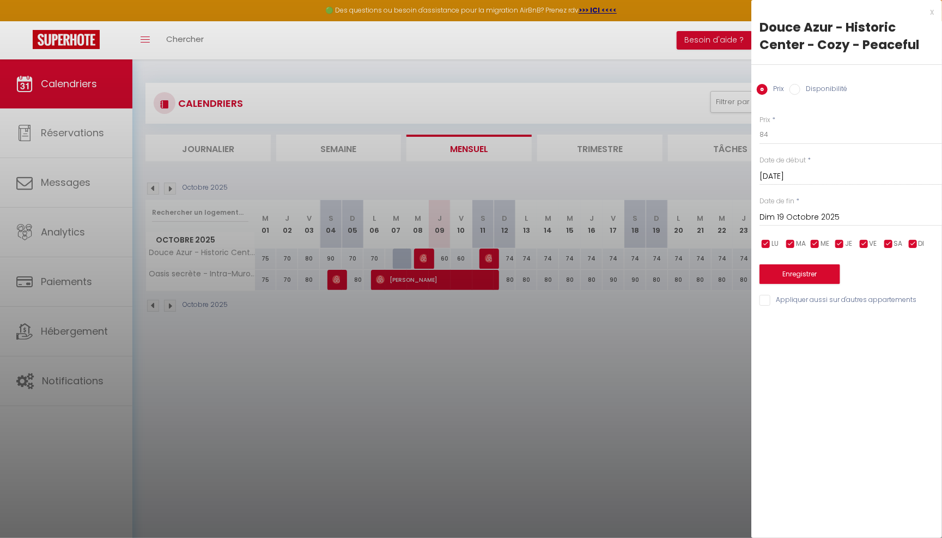
click at [813, 222] on input "Dim 19 Octobre 2025" at bounding box center [851, 217] width 183 height 14
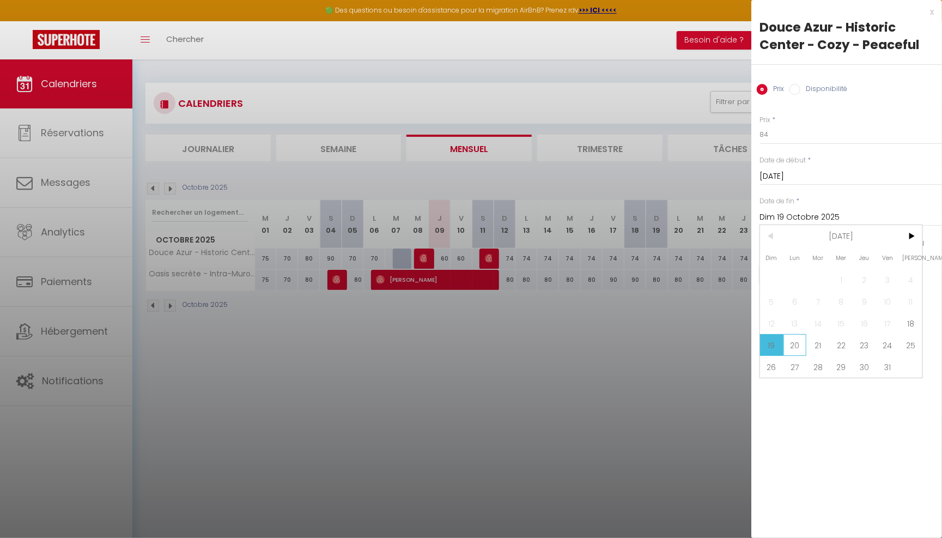
click at [794, 338] on span "20" at bounding box center [795, 345] width 23 height 22
type input "Lun 20 Octobre 2025"
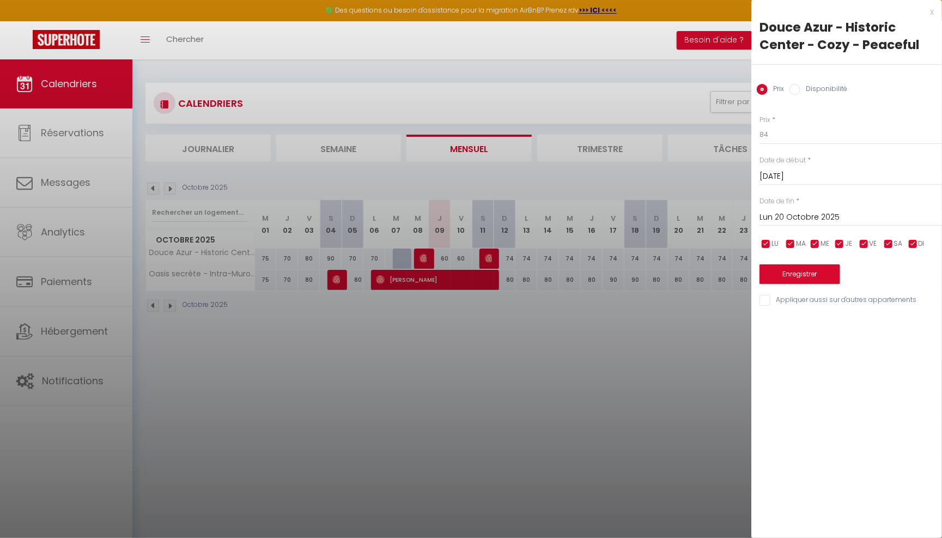
click at [805, 176] on input "Sam 18 Octobre 2025" at bounding box center [851, 177] width 183 height 14
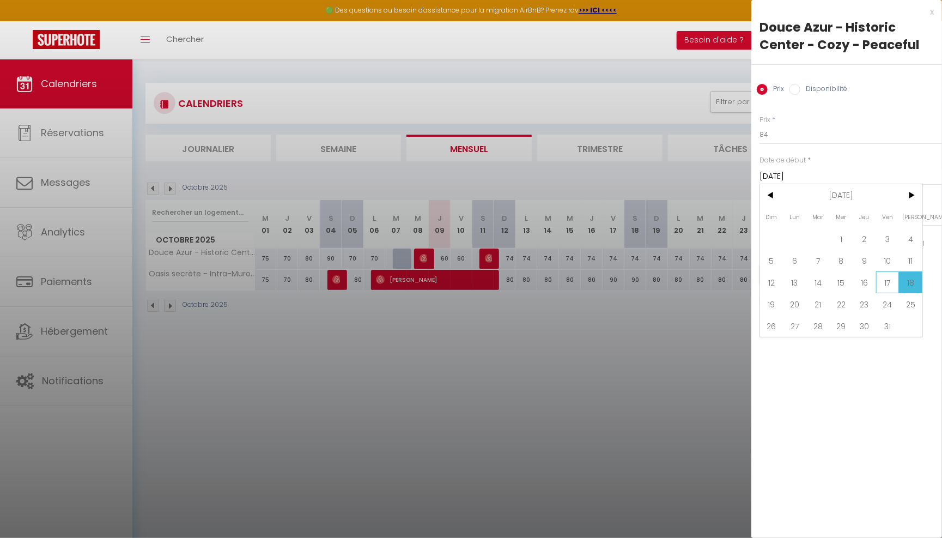
click at [887, 285] on span "17" at bounding box center [887, 282] width 23 height 22
type input "Ven 17 Octobre 2025"
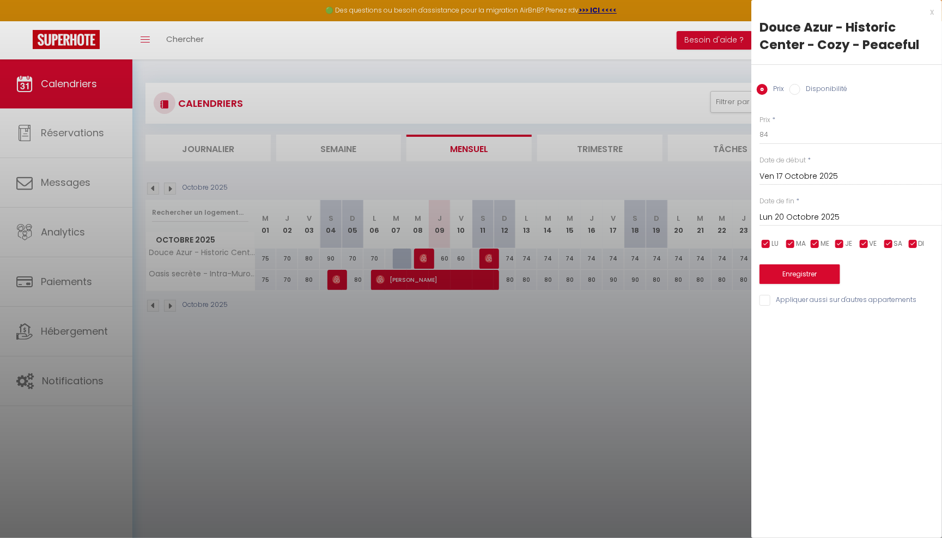
click at [804, 214] on input "Lun 20 Octobre 2025" at bounding box center [851, 217] width 183 height 14
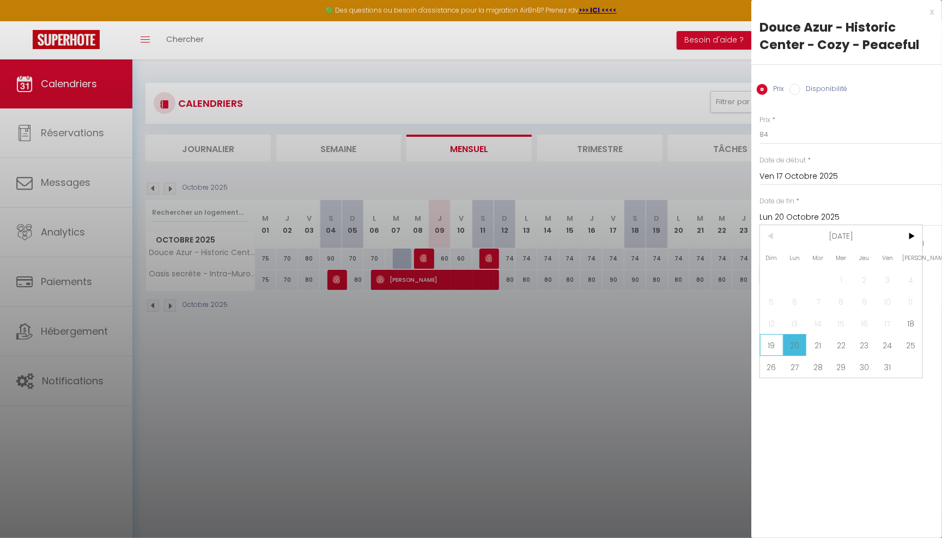
click at [776, 342] on span "19" at bounding box center [771, 345] width 23 height 22
type input "Dim 19 Octobre 2025"
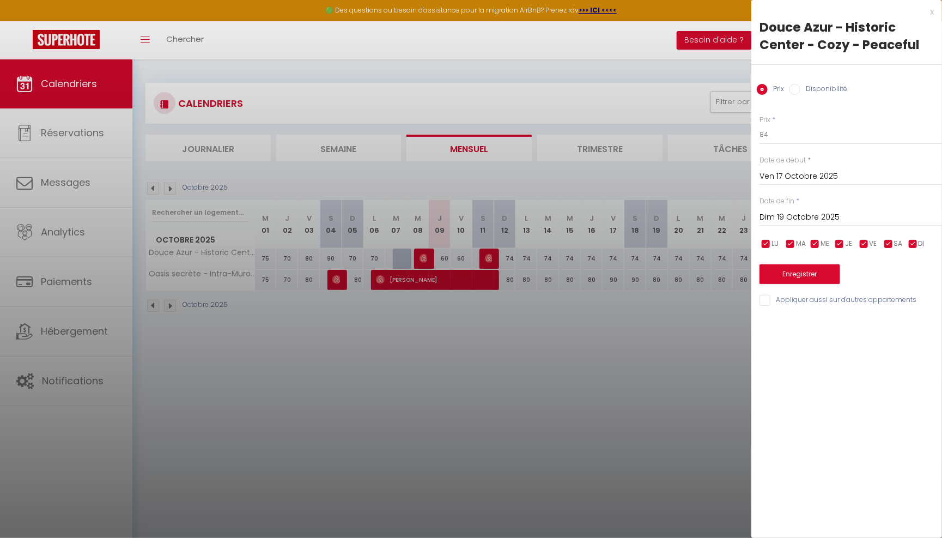
click at [797, 274] on button "Enregistrer" at bounding box center [800, 274] width 81 height 20
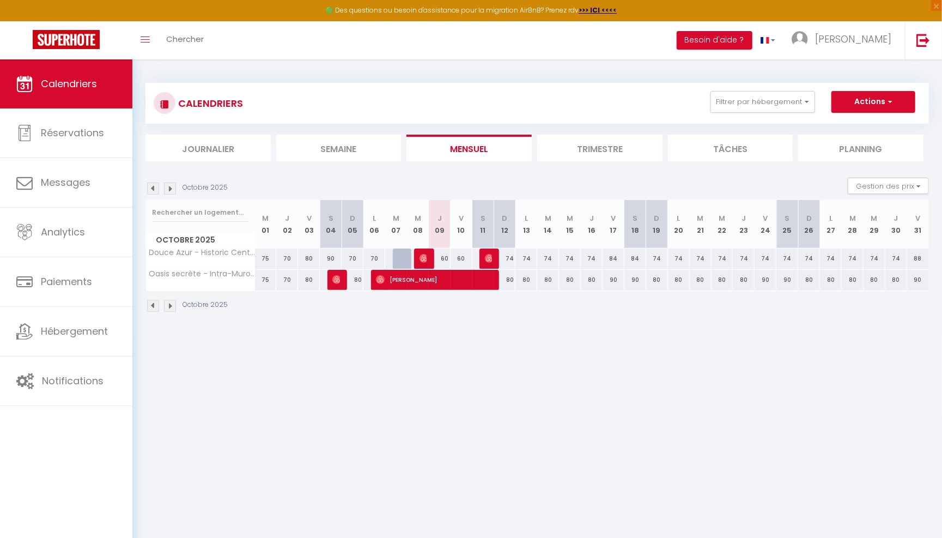
click at [769, 253] on div "74" at bounding box center [766, 259] width 22 height 20
type input "74"
type input "Ven 24 Octobre 2025"
type input "Sam 25 Octobre 2025"
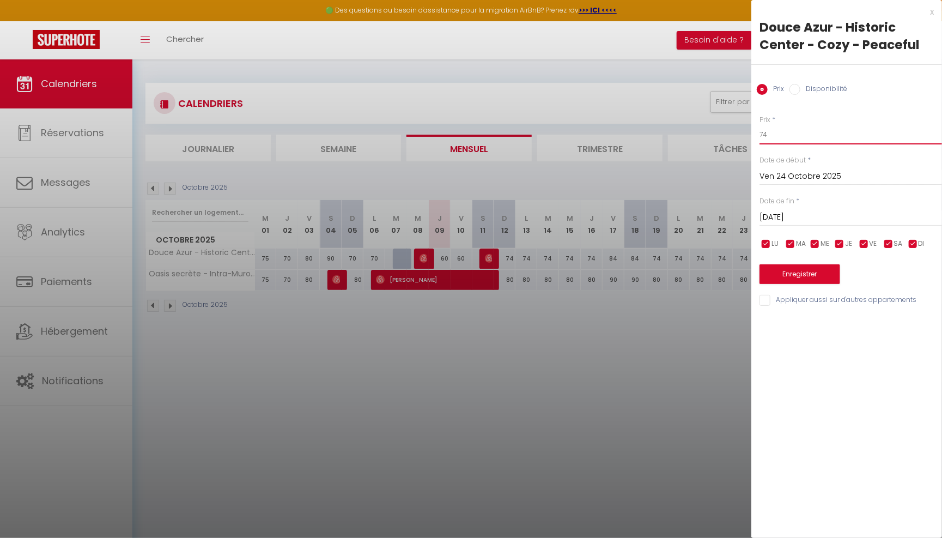
click at [776, 137] on input "74" at bounding box center [851, 135] width 183 height 20
type input "7"
type input "84"
click at [800, 217] on input "Sam 25 Octobre 2025" at bounding box center [851, 217] width 183 height 14
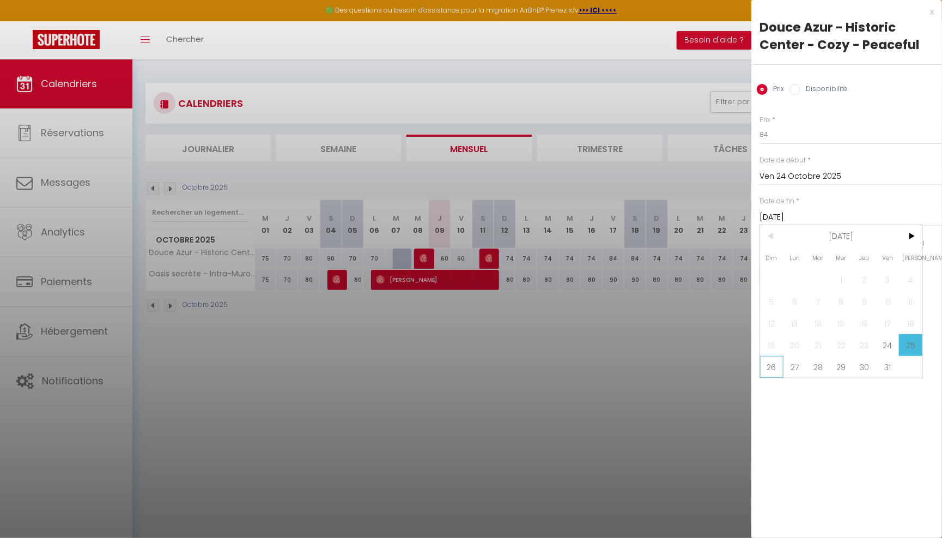
click at [771, 364] on span "26" at bounding box center [771, 367] width 23 height 22
type input "Dim 26 Octobre 2025"
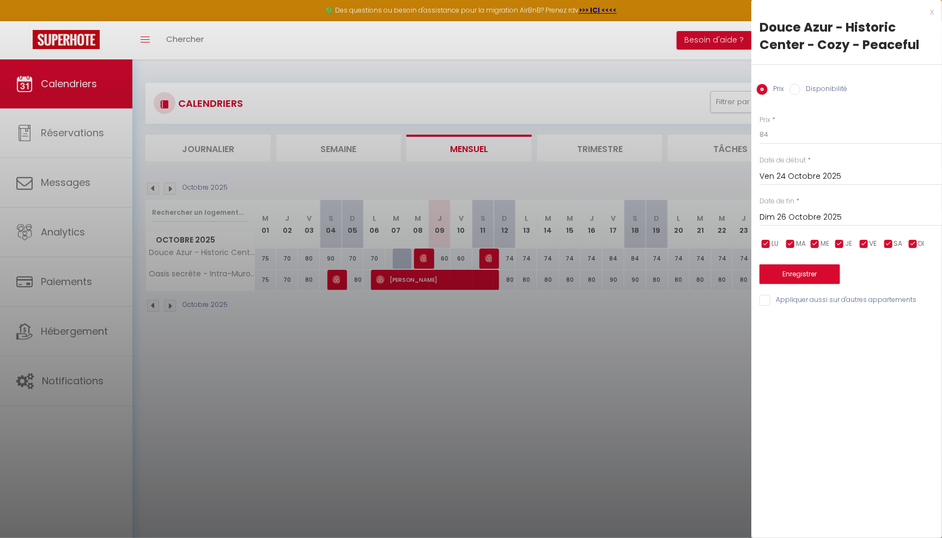
click at [804, 275] on button "Enregistrer" at bounding box center [800, 274] width 81 height 20
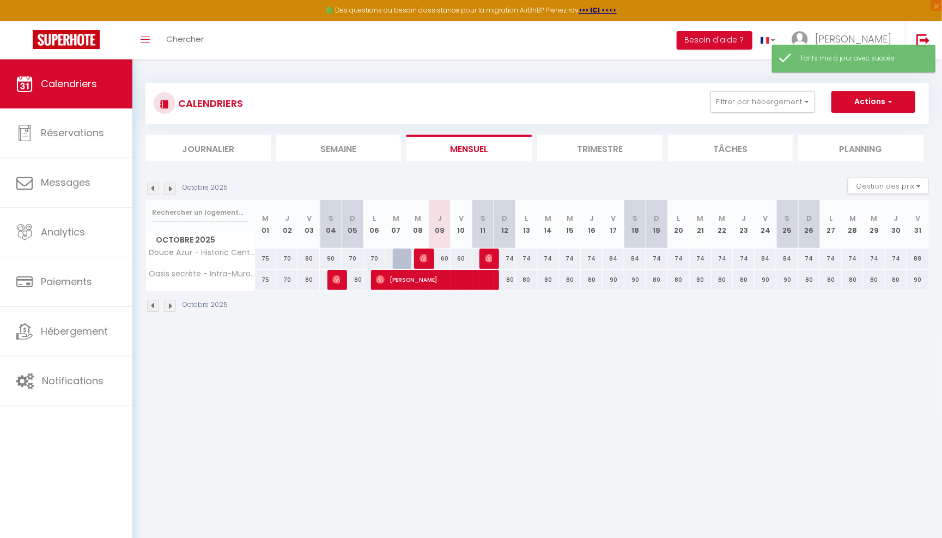
click at [922, 261] on div "88" at bounding box center [918, 259] width 22 height 20
type input "88"
type input "Ven 31 Octobre 2025"
type input "Sam 01 Novembre 2025"
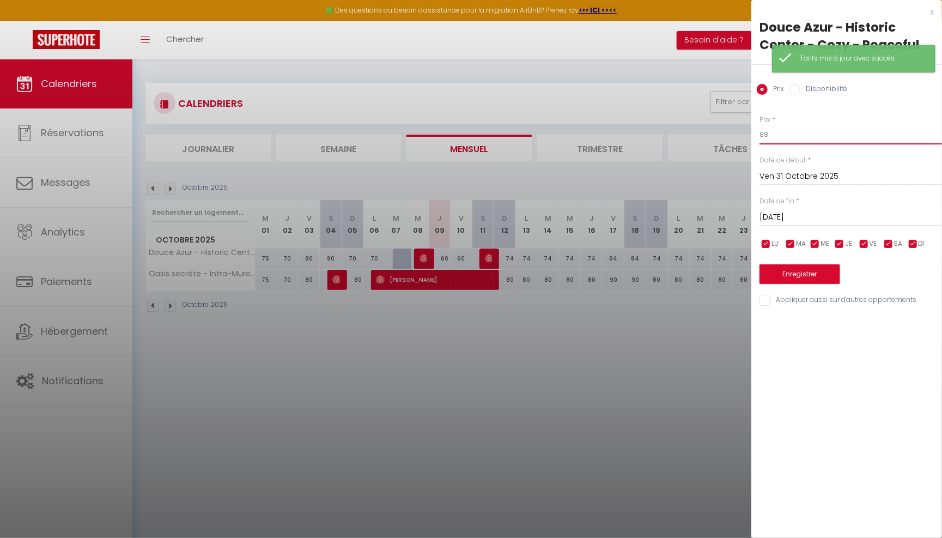
click at [809, 136] on input "88" at bounding box center [851, 135] width 183 height 20
type input "84"
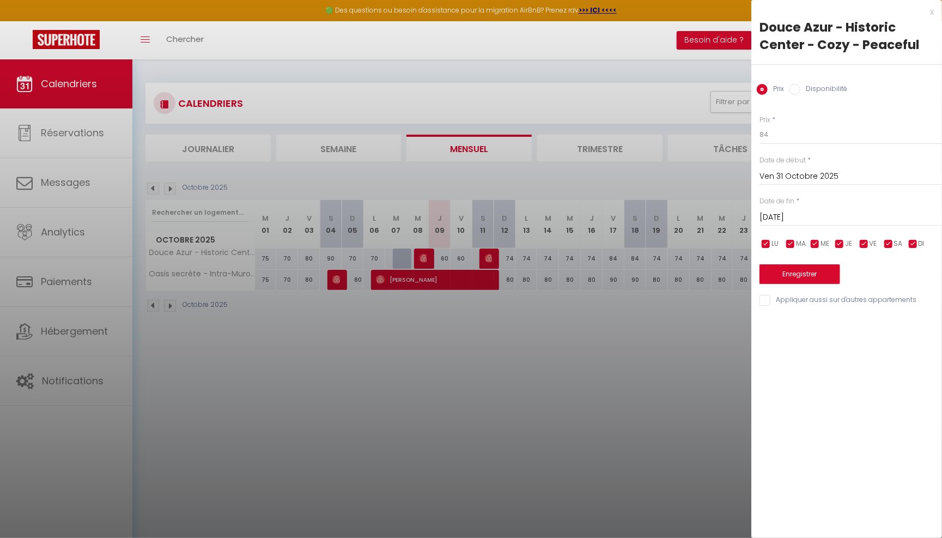
click at [792, 274] on button "Enregistrer" at bounding box center [800, 274] width 81 height 20
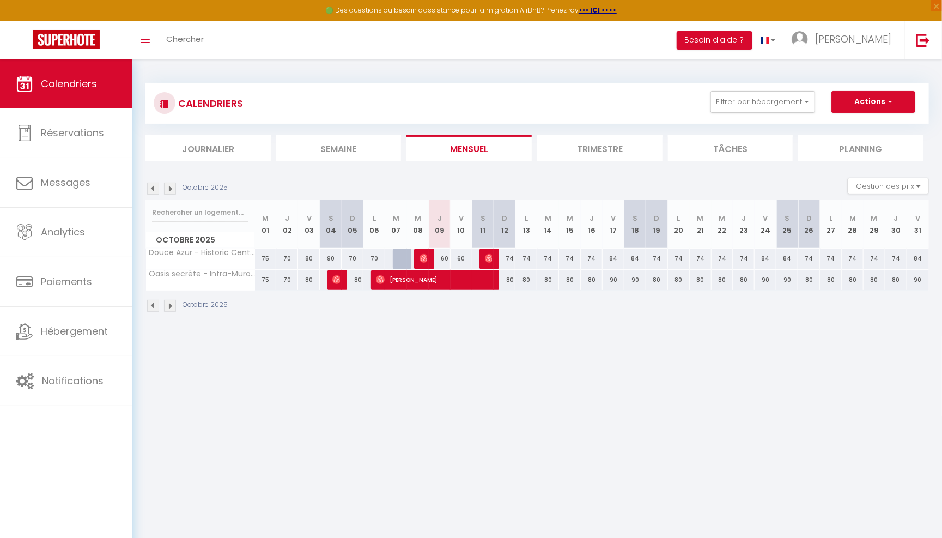
click at [514, 277] on div "80" at bounding box center [505, 280] width 22 height 20
type input "80"
type input "Dim 12 Octobre 2025"
type input "Lun 13 Octobre 2025"
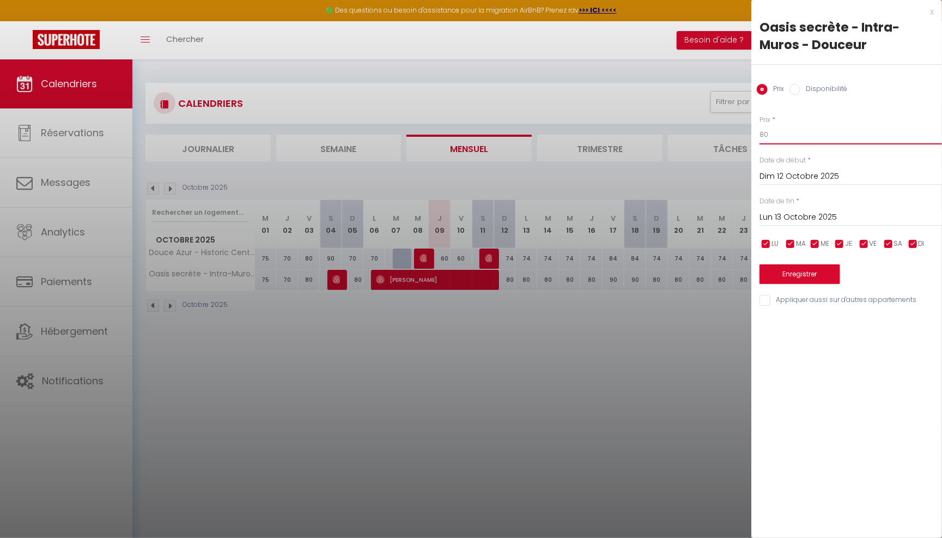
drag, startPoint x: 772, startPoint y: 139, endPoint x: 740, endPoint y: 139, distance: 31.6
click at [740, 139] on body "🟢 Des questions ou besoin d'assistance pour la migration AirBnB? Prenez rdv >>>…" at bounding box center [471, 328] width 942 height 538
type input "79"
click at [798, 210] on input "Lun 13 Octobre 2025" at bounding box center [851, 217] width 183 height 14
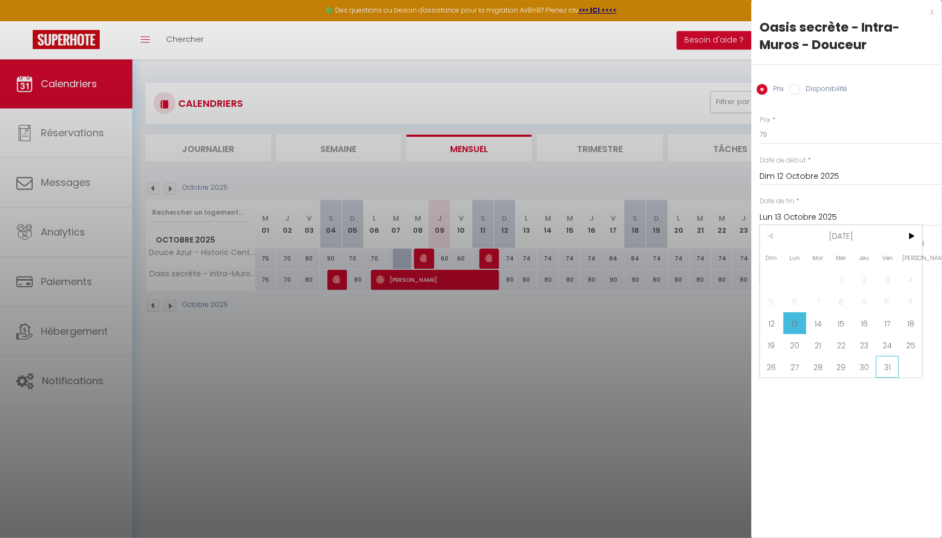
click at [891, 376] on span "31" at bounding box center [887, 367] width 23 height 22
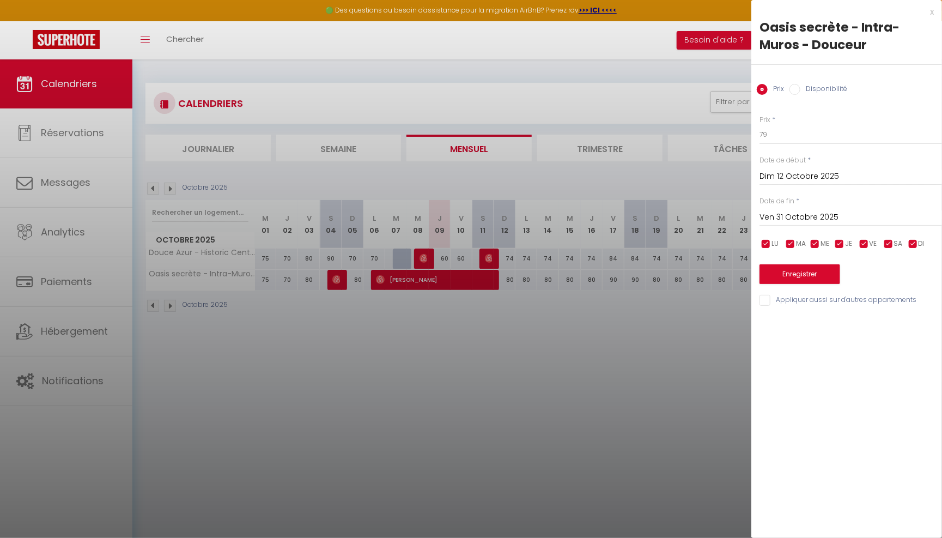
click at [835, 215] on input "Ven 31 Octobre 2025" at bounding box center [851, 217] width 183 height 14
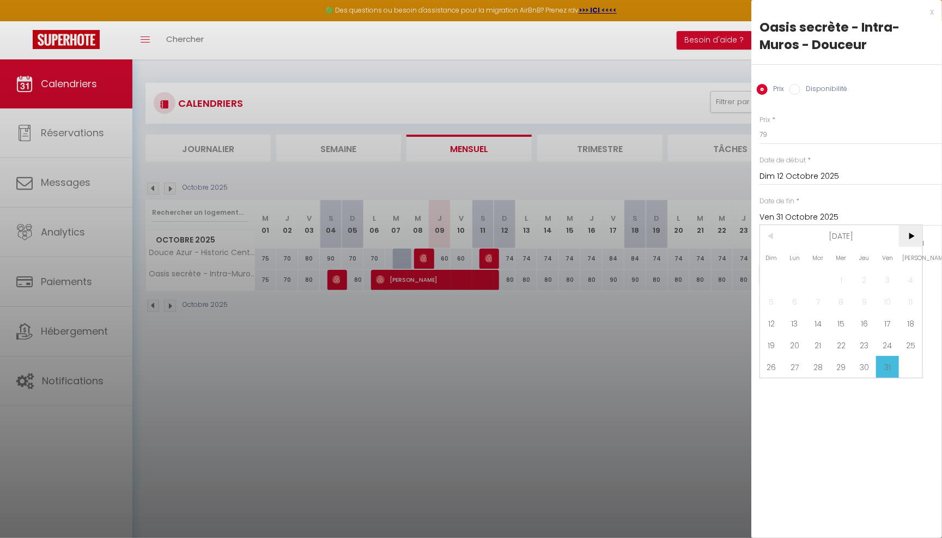
click at [910, 245] on span ">" at bounding box center [910, 236] width 23 height 22
click at [906, 272] on span "1" at bounding box center [910, 280] width 23 height 22
type input "Sam 01 Novembre 2025"
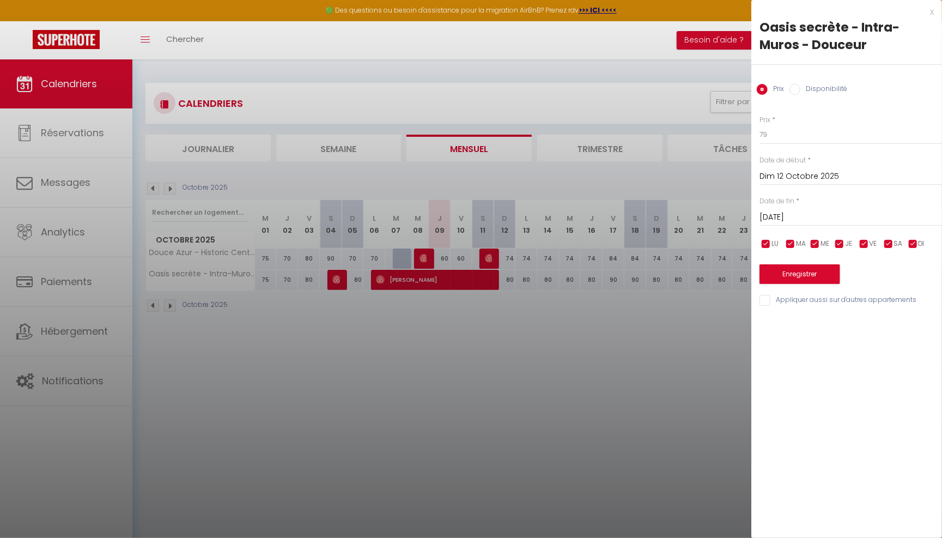
click at [830, 271] on button "Enregistrer" at bounding box center [800, 274] width 81 height 20
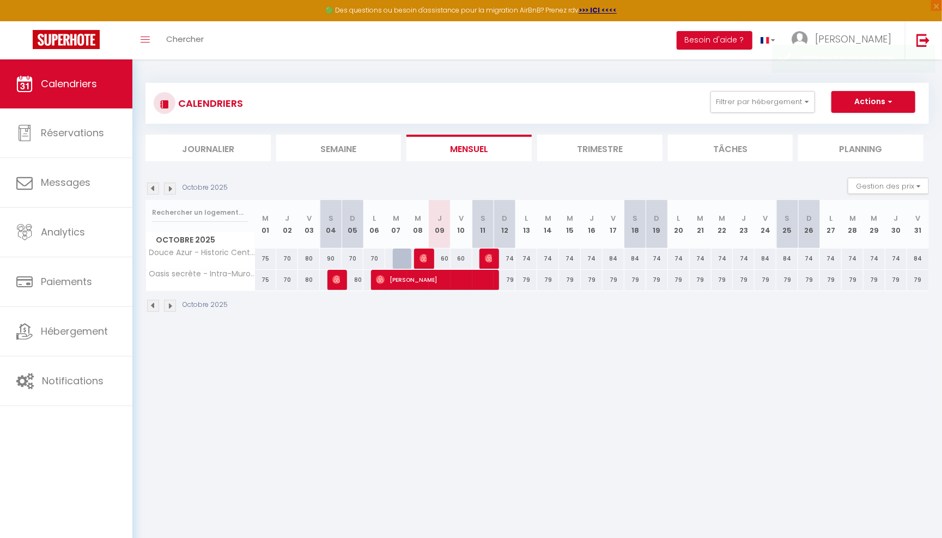
click at [511, 278] on div "79" at bounding box center [505, 280] width 22 height 20
type input "79"
type input "Dim 12 Octobre 2025"
type input "Lun 13 Octobre 2025"
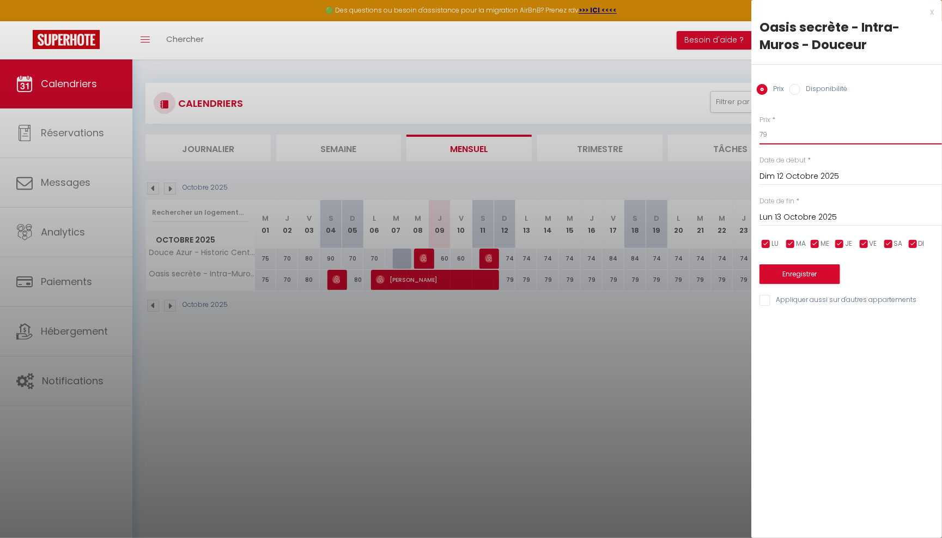
drag, startPoint x: 780, startPoint y: 135, endPoint x: 730, endPoint y: 135, distance: 50.7
click at [731, 135] on body "🟢 Des questions ou besoin d'assistance pour la migration AirBnB? Prenez rdv >>>…" at bounding box center [471, 328] width 942 height 538
type input "89"
click at [793, 219] on input "Lun 13 Octobre 2025" at bounding box center [851, 217] width 183 height 14
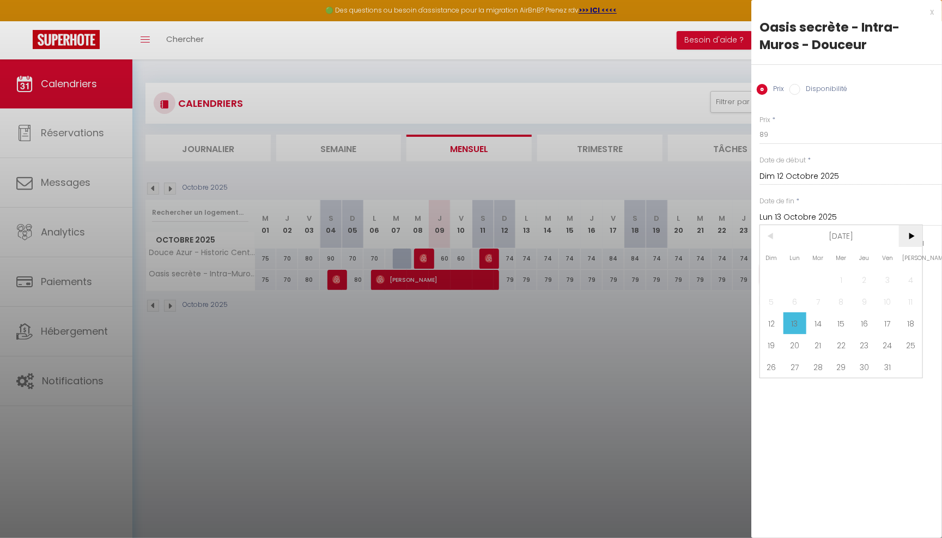
click at [916, 238] on span ">" at bounding box center [910, 236] width 23 height 22
click at [777, 302] on span "2" at bounding box center [771, 302] width 23 height 22
type input "Dim 02 Novembre 2025"
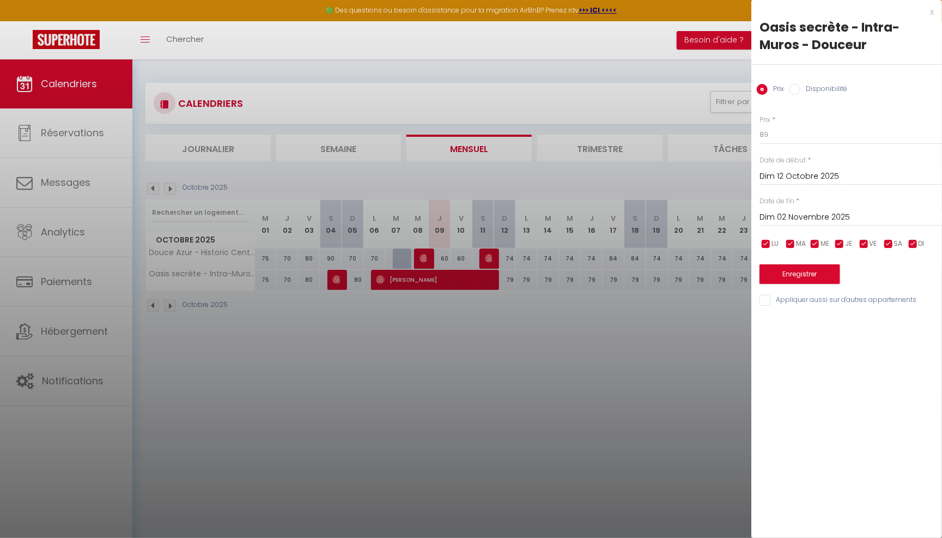
click at [762, 239] on input "checkbox" at bounding box center [766, 244] width 11 height 11
checkbox input "false"
click at [783, 239] on div "LU MA ME JE VE SA DI" at bounding box center [851, 244] width 197 height 14
click at [815, 240] on input "checkbox" at bounding box center [815, 244] width 11 height 11
checkbox input "false"
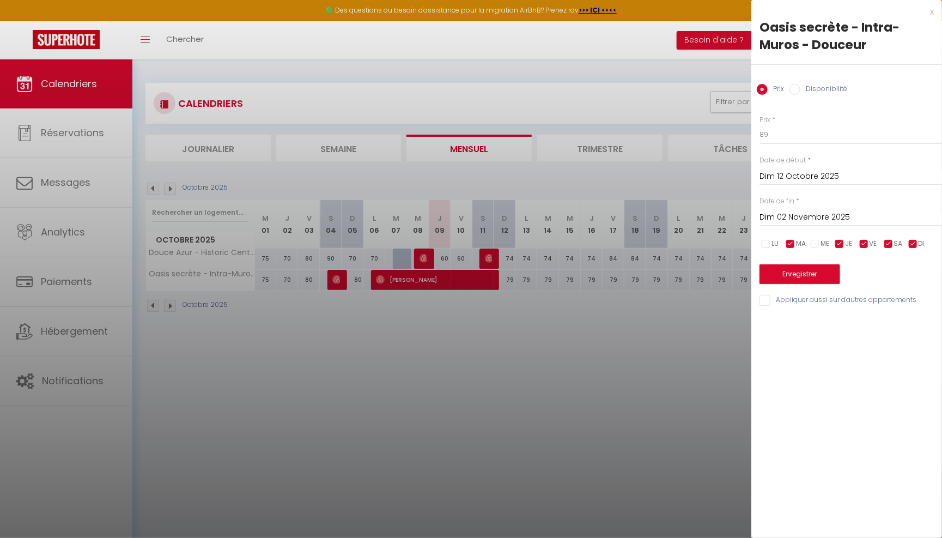
click at [787, 241] on input "checkbox" at bounding box center [790, 244] width 11 height 11
checkbox input "false"
click at [847, 242] on span "JE" at bounding box center [848, 244] width 7 height 10
checkbox input "false"
click at [915, 239] on input "checkbox" at bounding box center [913, 244] width 11 height 11
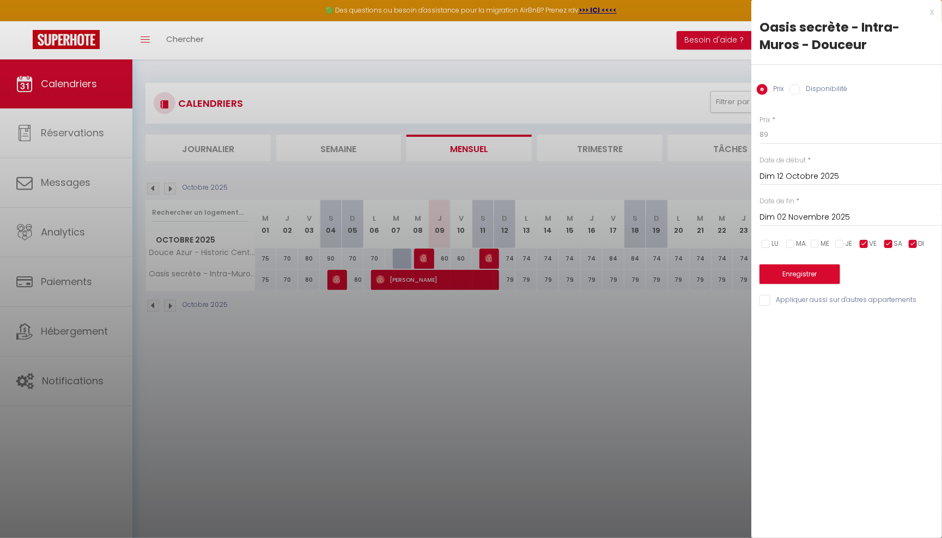
checkbox input "false"
click at [821, 271] on button "Enregistrer" at bounding box center [800, 274] width 81 height 20
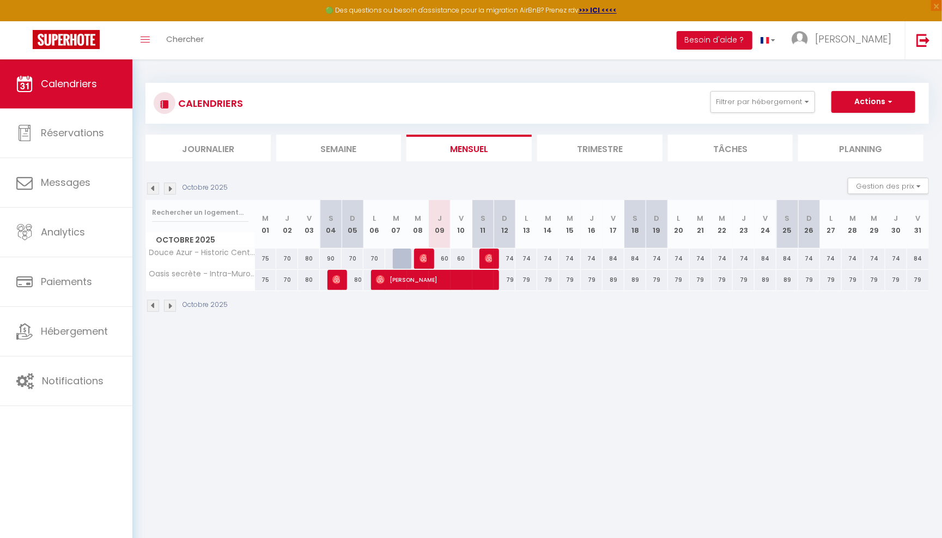
click at [168, 187] on img at bounding box center [170, 189] width 12 height 12
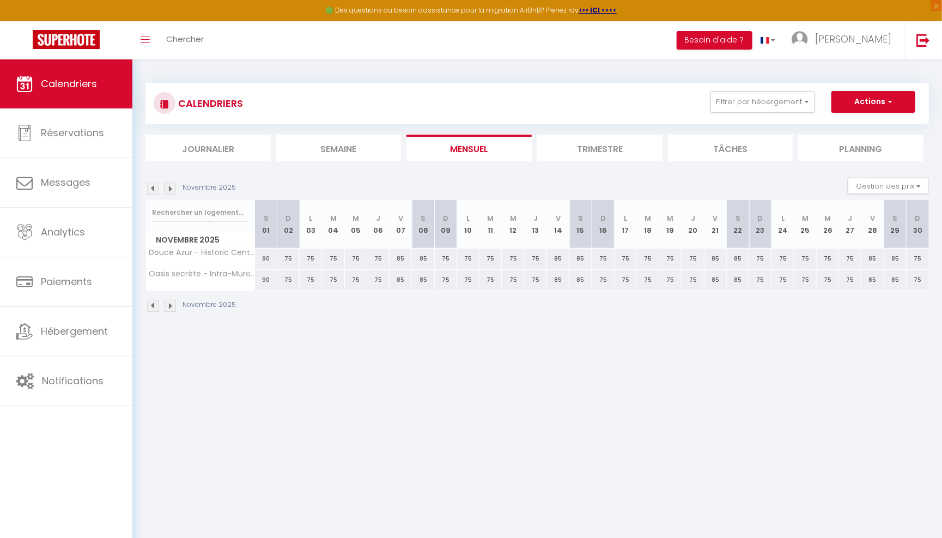
click at [153, 188] on img at bounding box center [153, 189] width 12 height 12
